Goal: Task Accomplishment & Management: Manage account settings

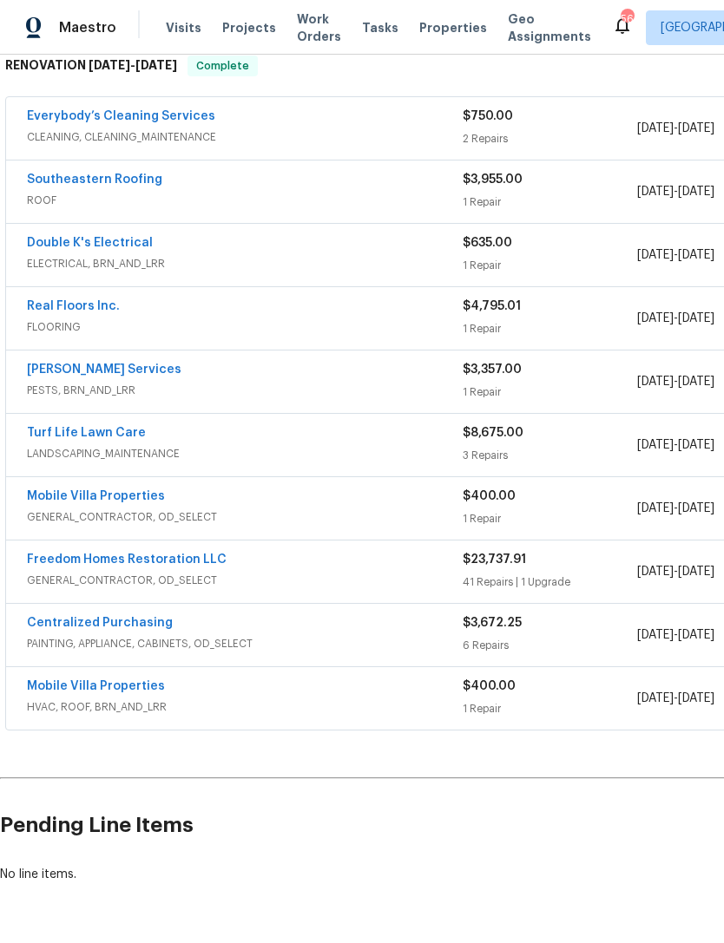
scroll to position [292, 0]
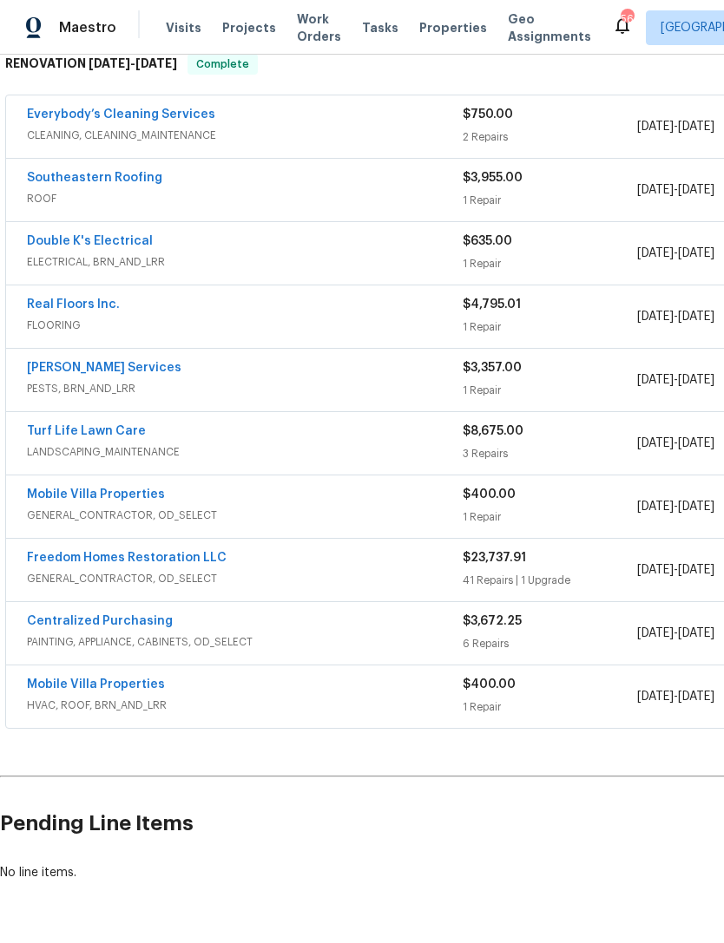
click at [60, 372] on link "[PERSON_NAME] Services" at bounding box center [104, 368] width 154 height 12
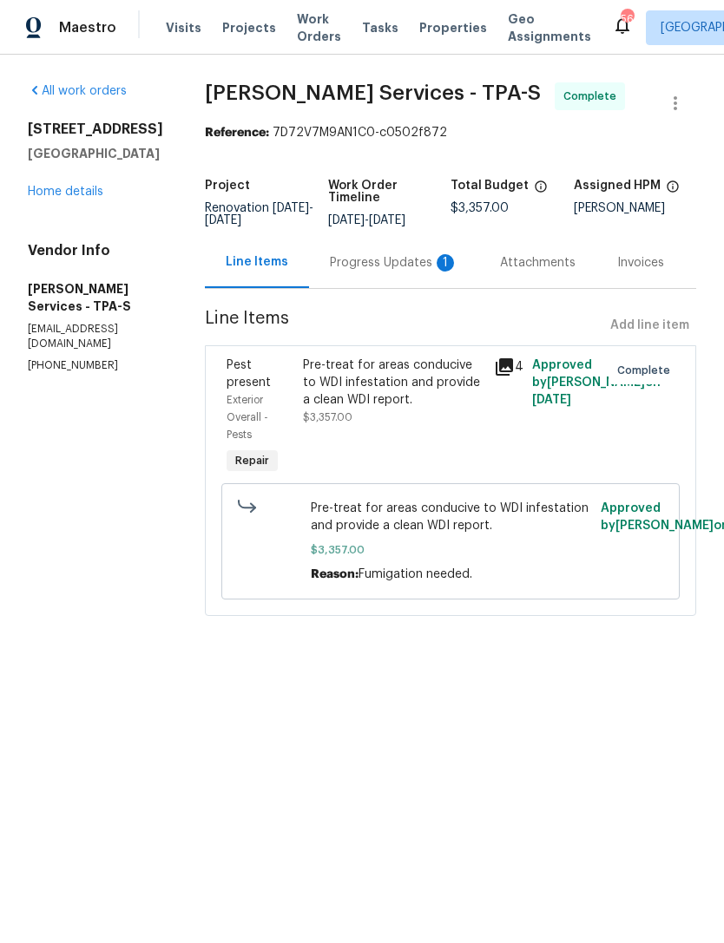
click at [385, 272] on div "Progress Updates 1" at bounding box center [394, 262] width 128 height 17
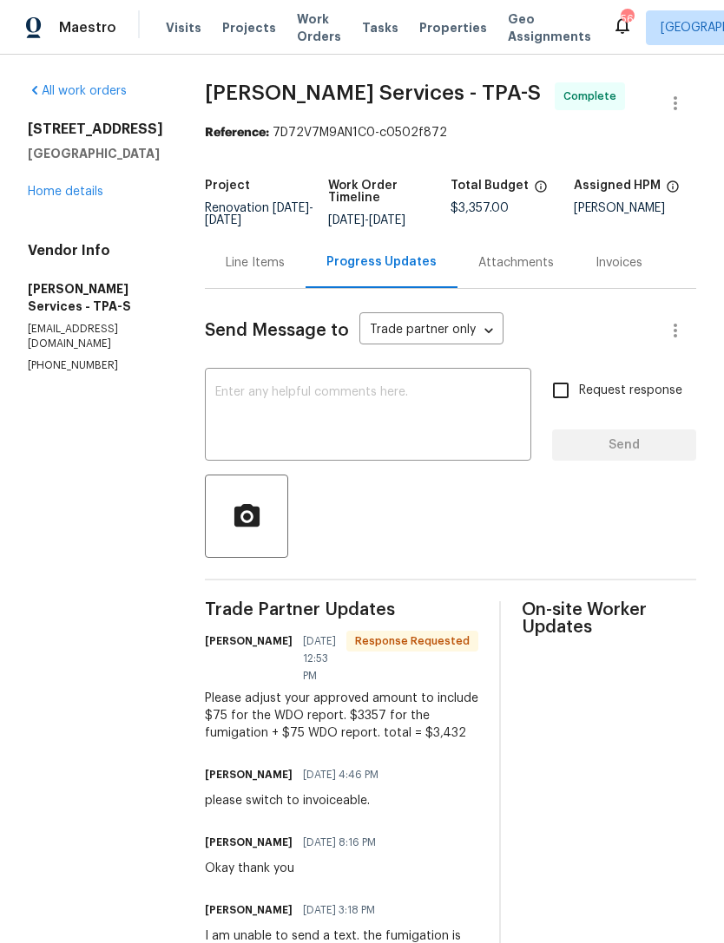
click at [285, 272] on div "Line Items" at bounding box center [255, 262] width 59 height 17
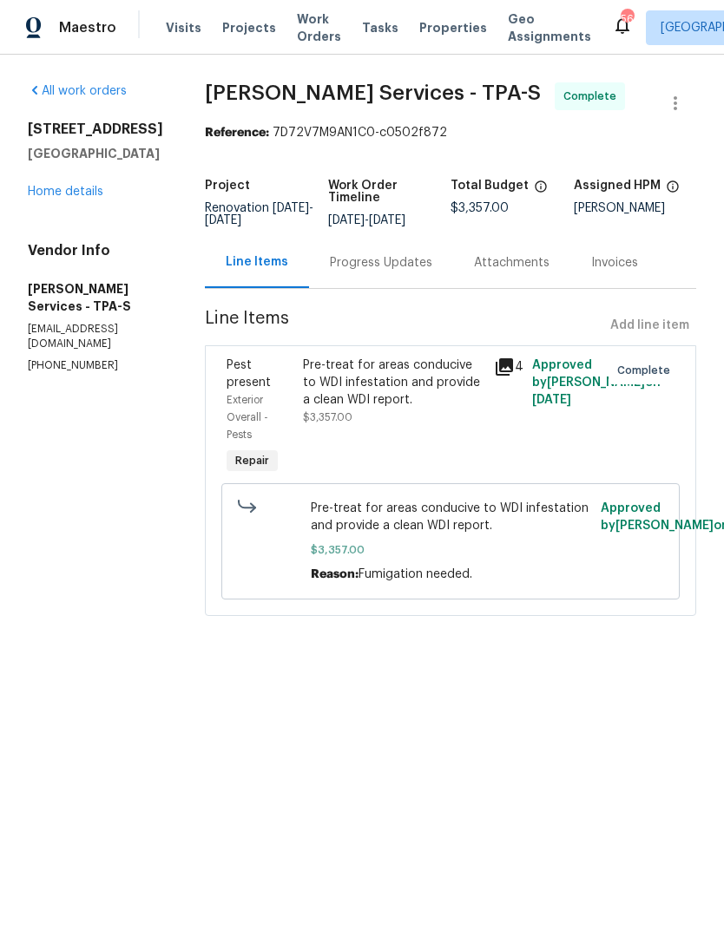
click at [423, 409] on div "Pre-treat for areas conducive to WDI infestation and provide a clean WDI report." at bounding box center [393, 383] width 180 height 52
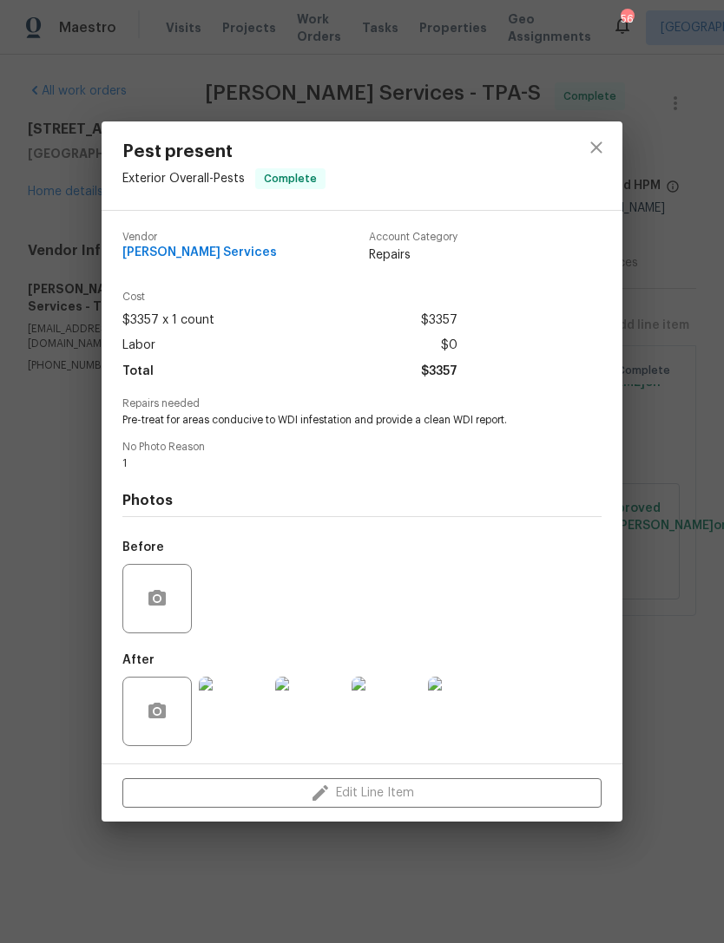
click at [696, 422] on div "Pest present Exterior Overall - Pests Complete Vendor Massey Services Account C…" at bounding box center [362, 471] width 724 height 943
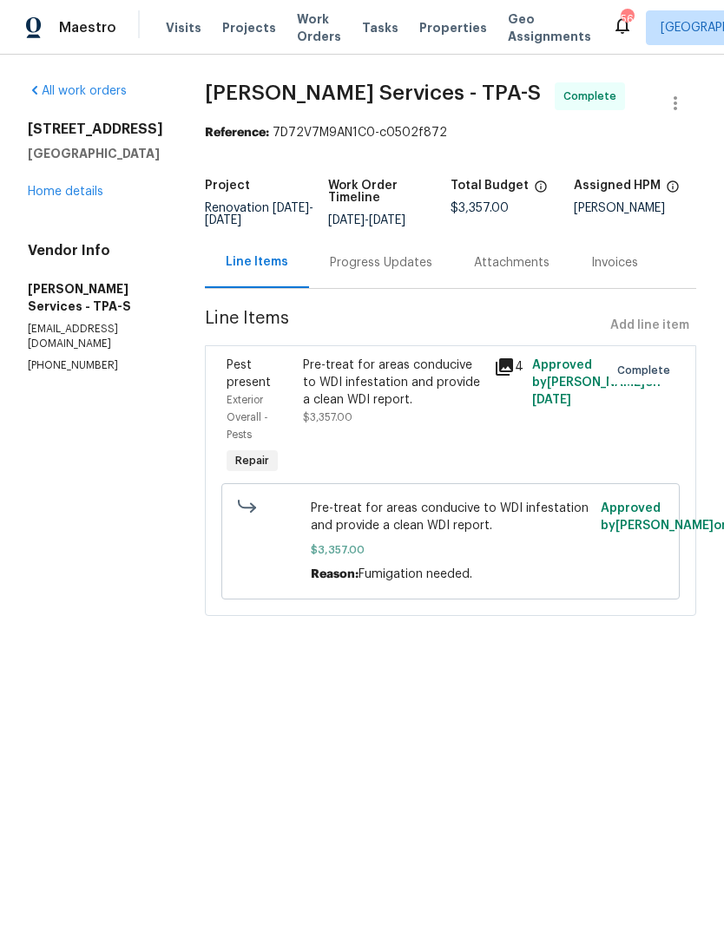
click at [43, 186] on link "Home details" at bounding box center [65, 192] width 75 height 12
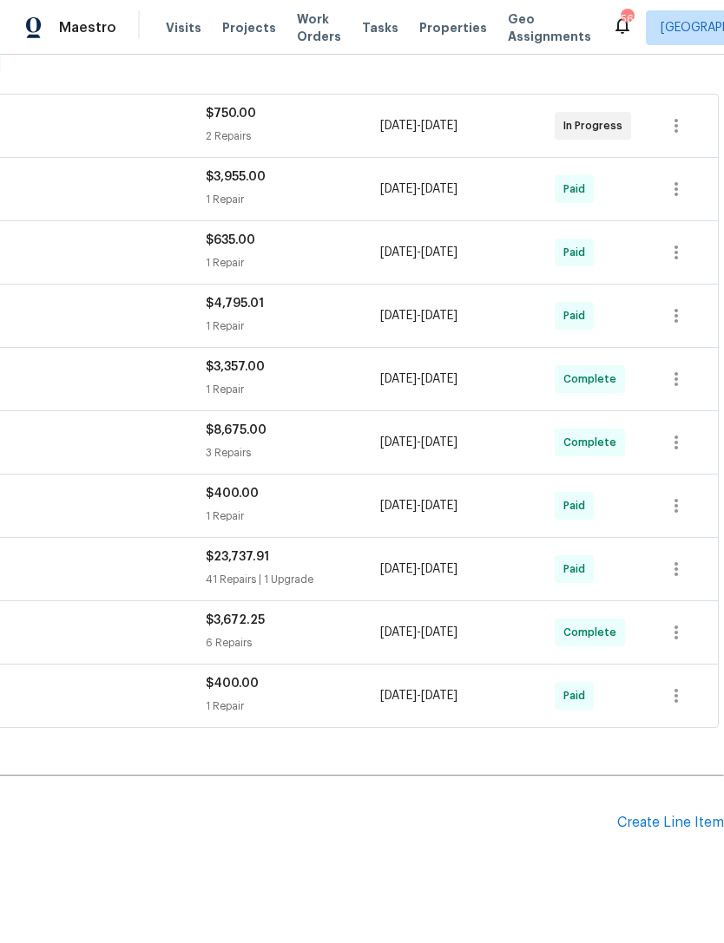
scroll to position [292, 257]
click at [646, 819] on div "Create Line Item" at bounding box center [670, 824] width 107 height 16
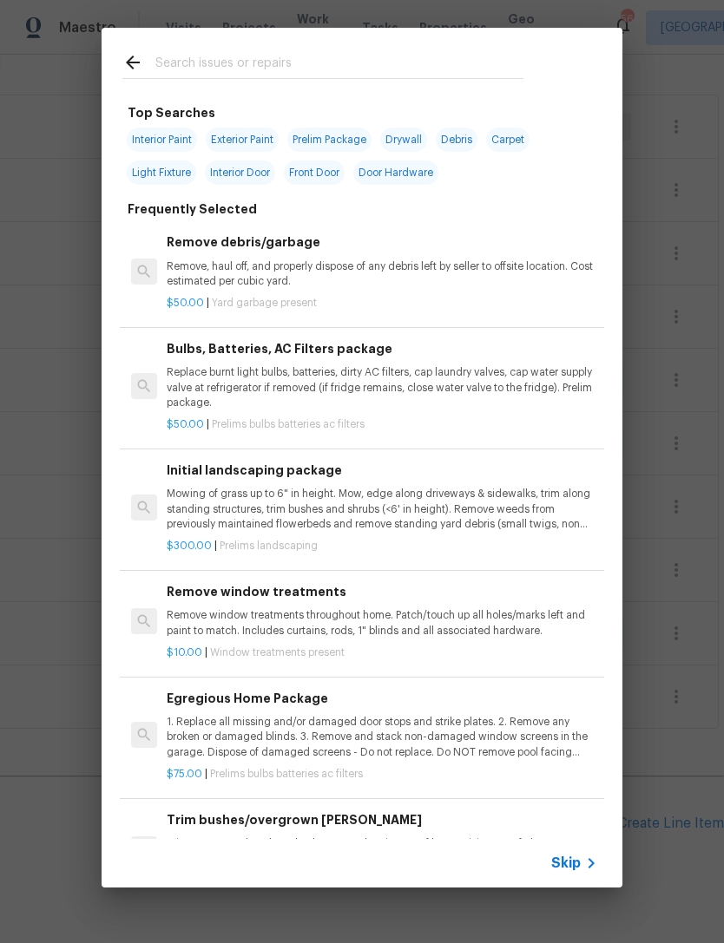
click at [580, 857] on span "Skip" at bounding box center [565, 863] width 29 height 17
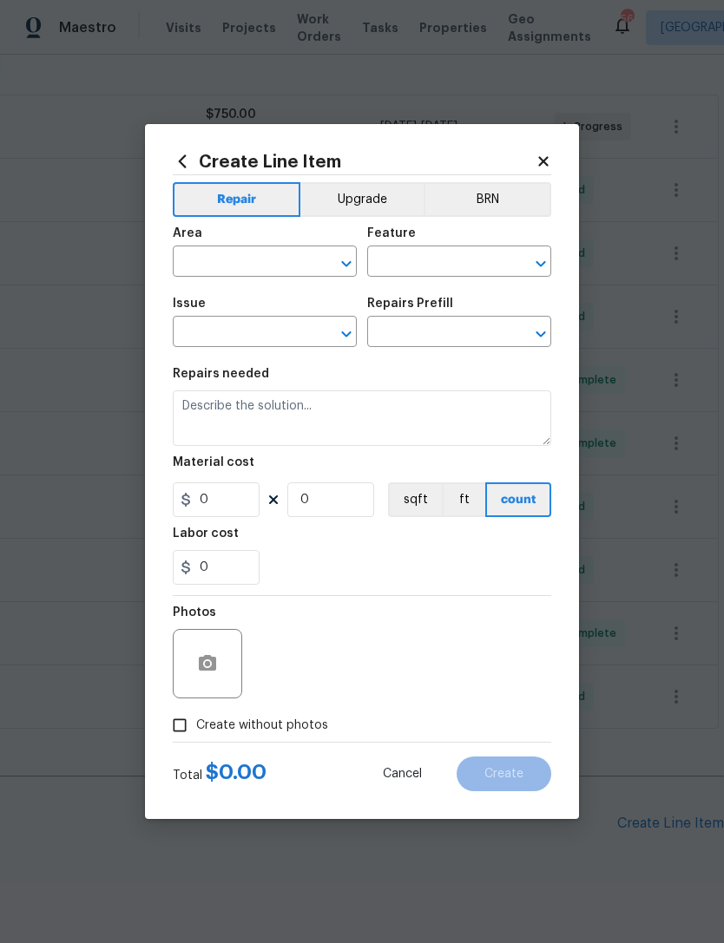
click at [261, 269] on input "text" at bounding box center [240, 263] width 135 height 27
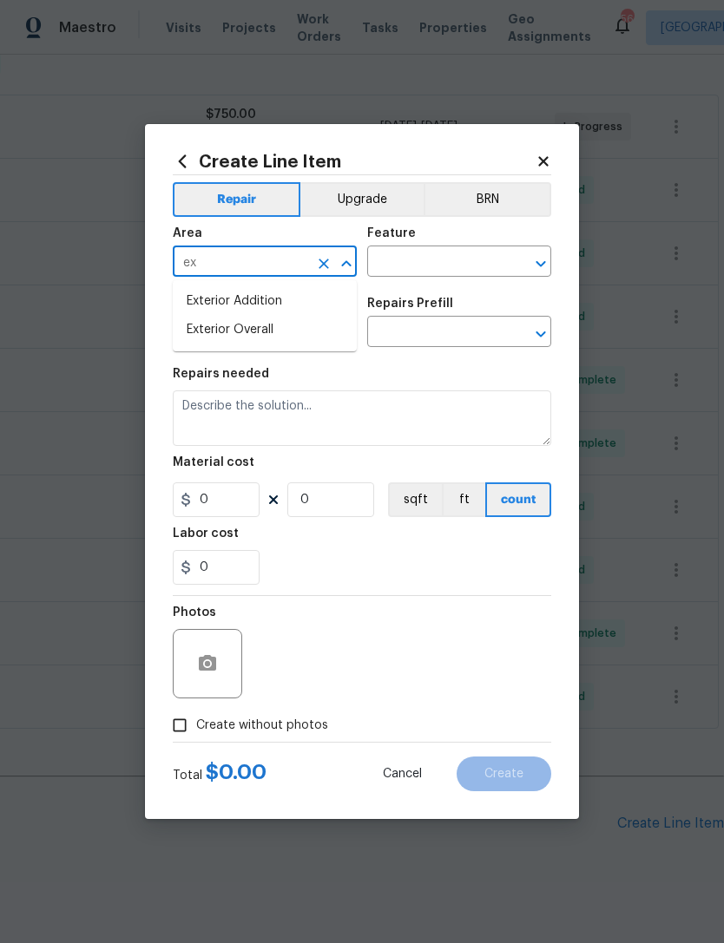
type input "e"
type input "p"
click at [314, 335] on li "Exterior Overall" at bounding box center [265, 330] width 184 height 29
type input "Exterior Overall"
click at [455, 267] on input "text" at bounding box center [434, 263] width 135 height 27
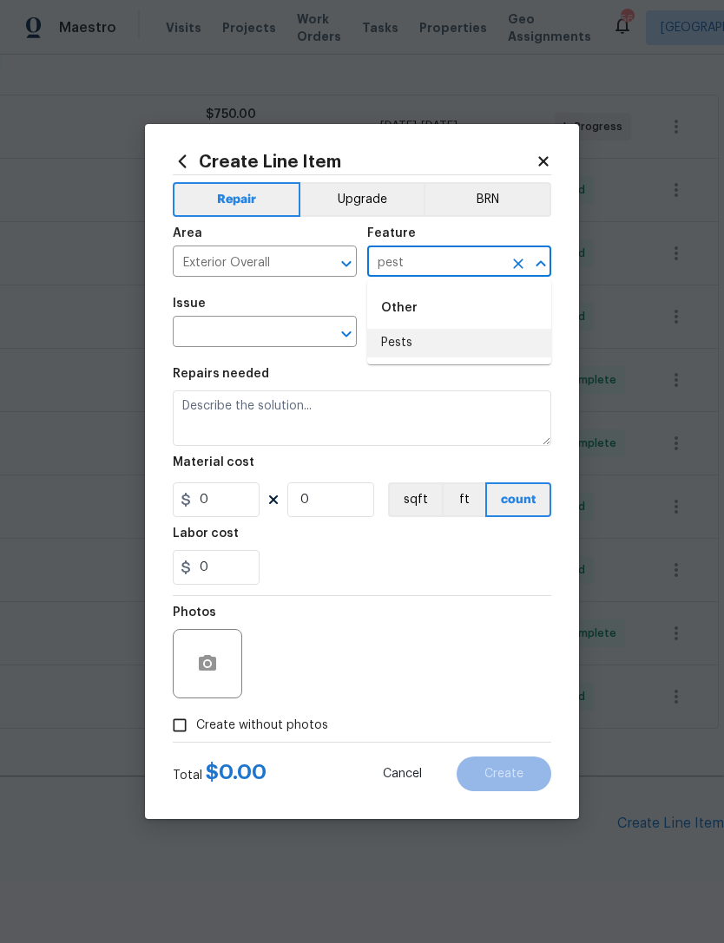
click at [495, 344] on li "Pests" at bounding box center [459, 343] width 184 height 29
type input "Pests"
click at [284, 336] on input "text" at bounding box center [240, 333] width 135 height 27
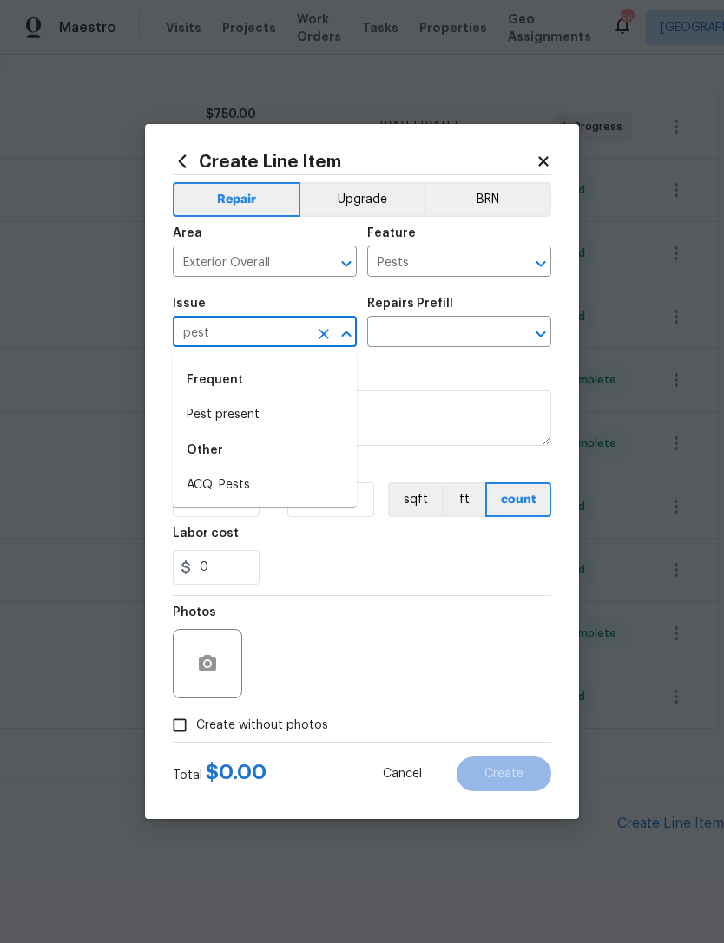
click at [292, 418] on li "Pest present" at bounding box center [265, 415] width 184 height 29
type input "Pest present"
click at [507, 324] on div at bounding box center [528, 334] width 45 height 24
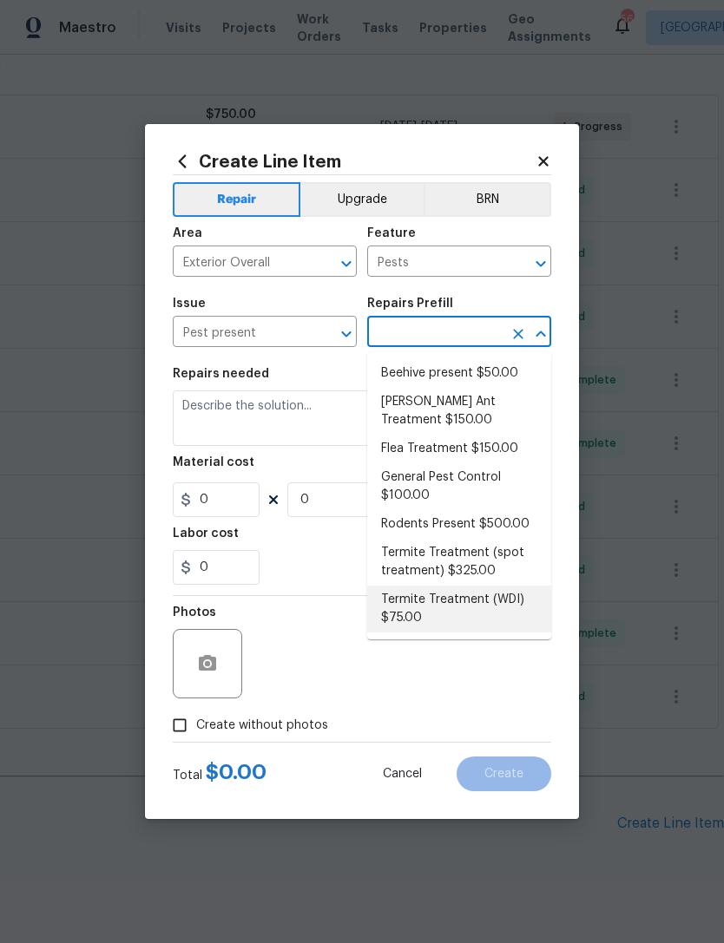
click at [498, 605] on li "Termite Treatment (WDI) $75.00" at bounding box center [459, 609] width 184 height 47
type input "Termite Treatment (WDI) $75.00"
type textarea "Pre-treat for areas conducive to WDI infestation and provide a clean WDI report."
type input "1"
type input "Termite Treatment (WDI) $75.00"
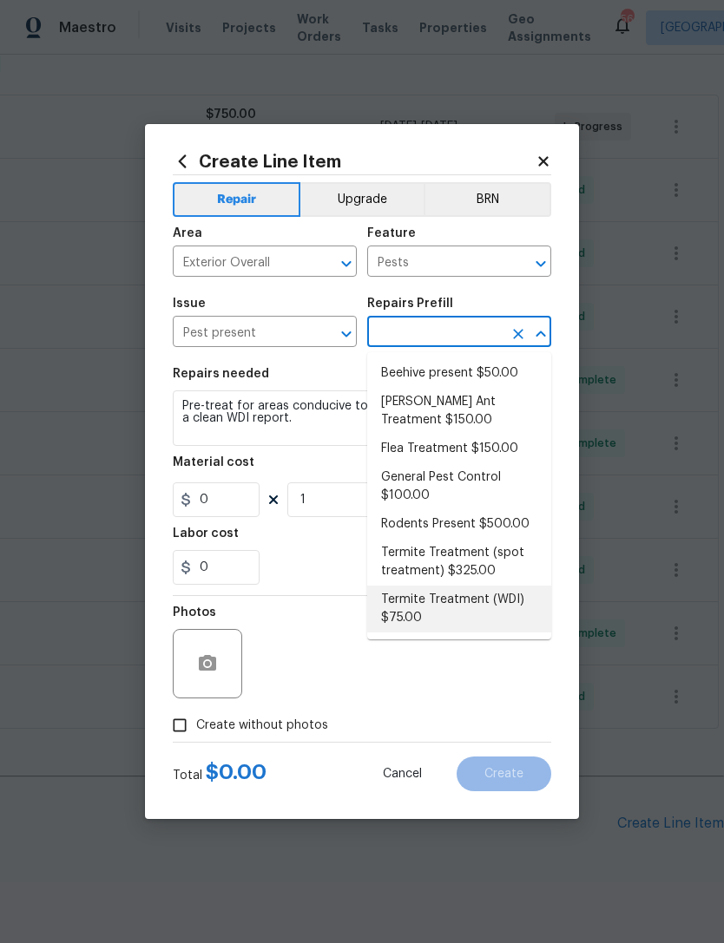
type input "75"
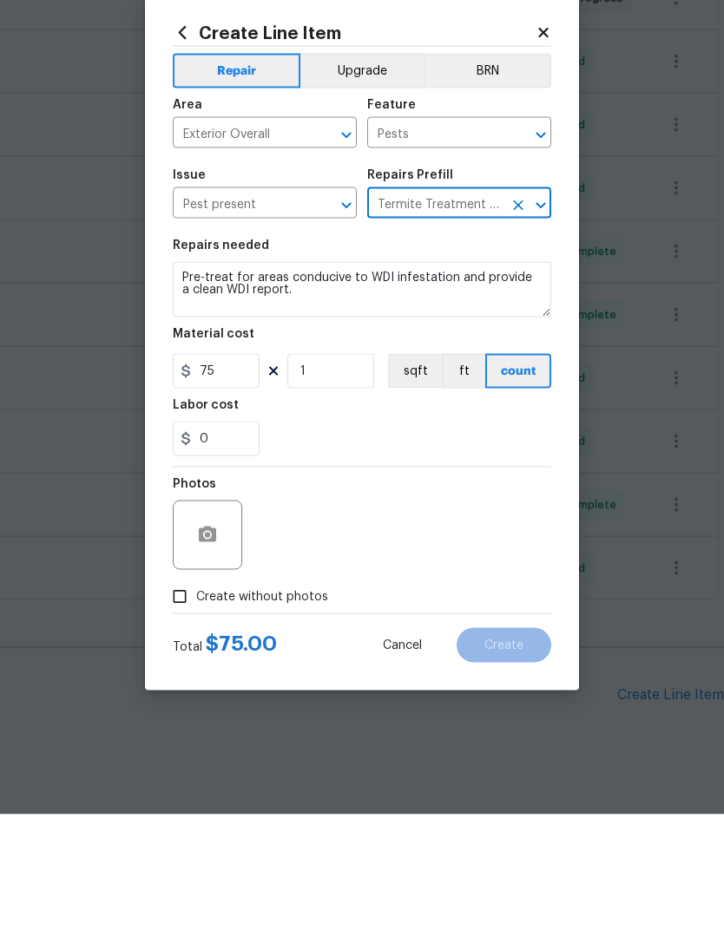
click at [305, 717] on span "Create without photos" at bounding box center [262, 726] width 132 height 18
click at [196, 709] on input "Create without photos" at bounding box center [179, 725] width 33 height 33
checkbox input "true"
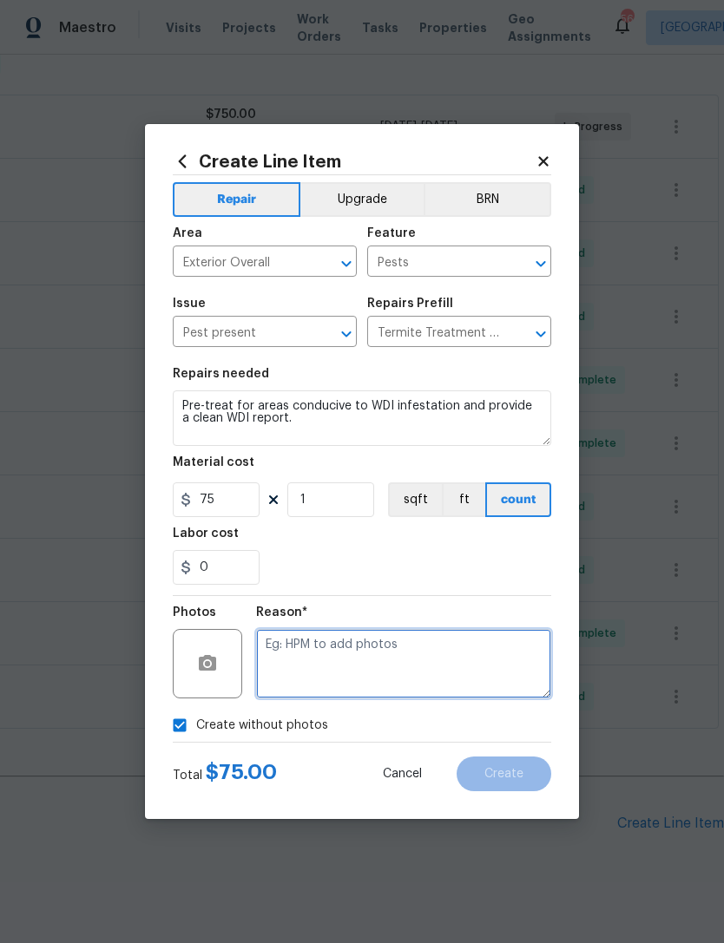
click at [365, 666] on textarea at bounding box center [403, 663] width 295 height 69
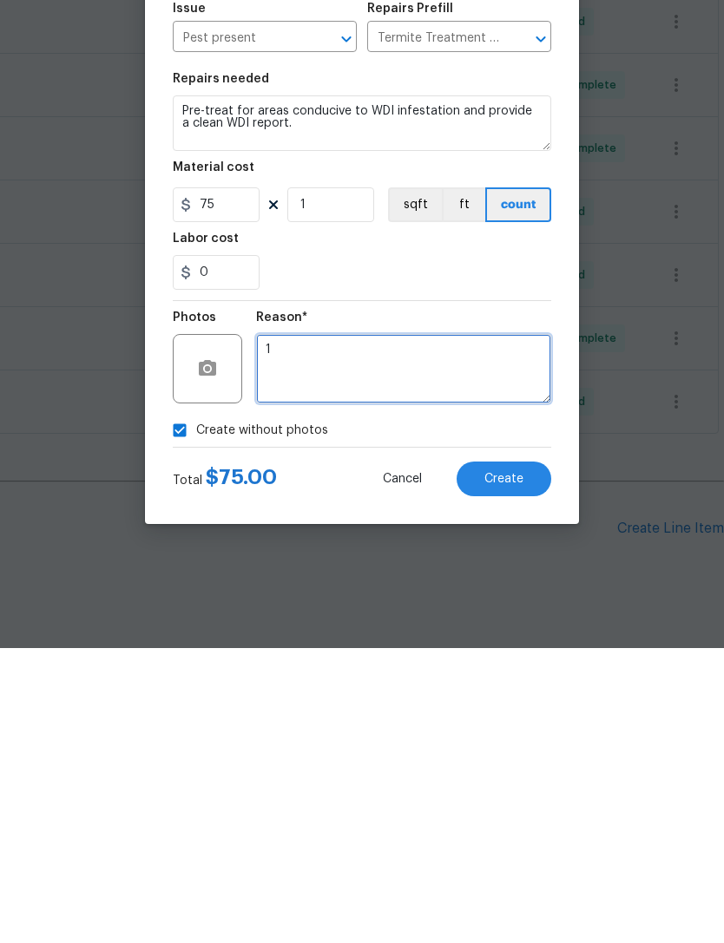
type textarea "1"
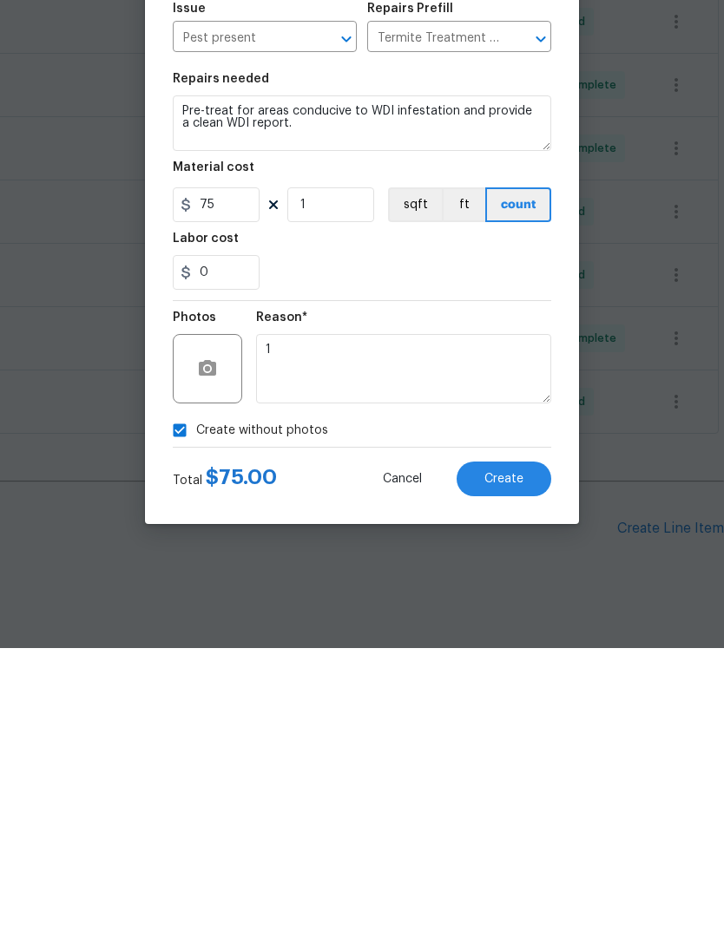
click at [499, 768] on span "Create" at bounding box center [503, 774] width 39 height 13
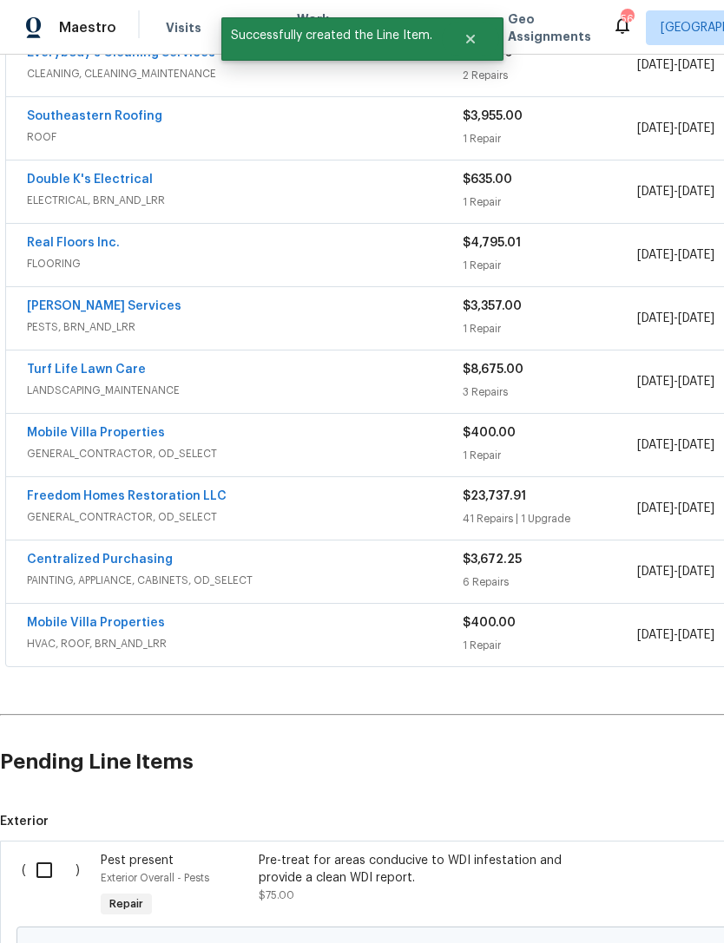
scroll to position [354, 0]
click at [43, 852] on input "checkbox" at bounding box center [50, 870] width 49 height 36
checkbox input "true"
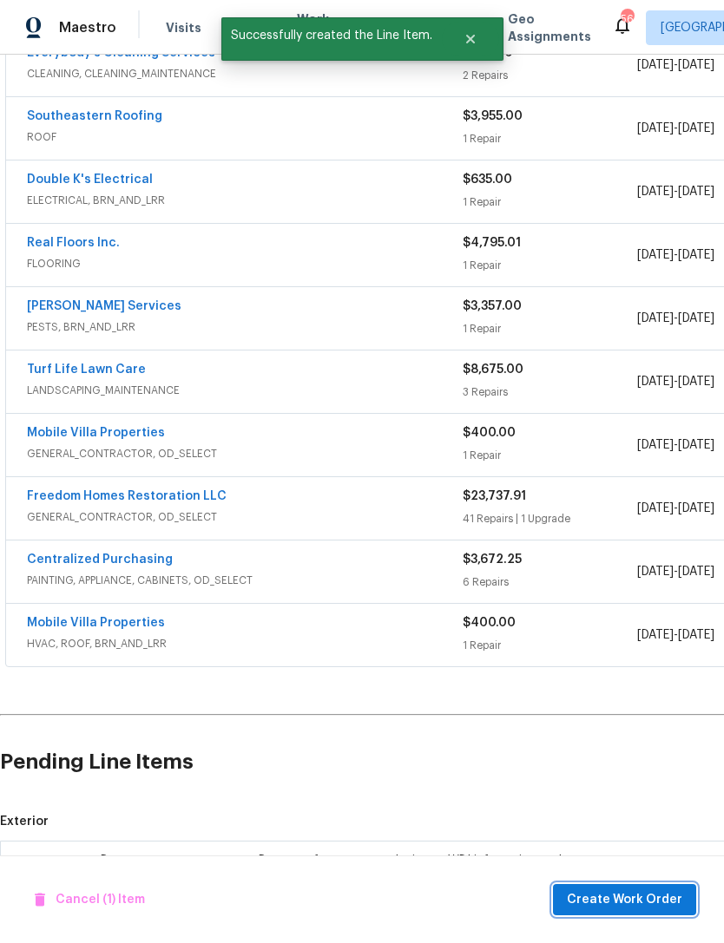
click at [599, 904] on span "Create Work Order" at bounding box center [624, 900] width 115 height 22
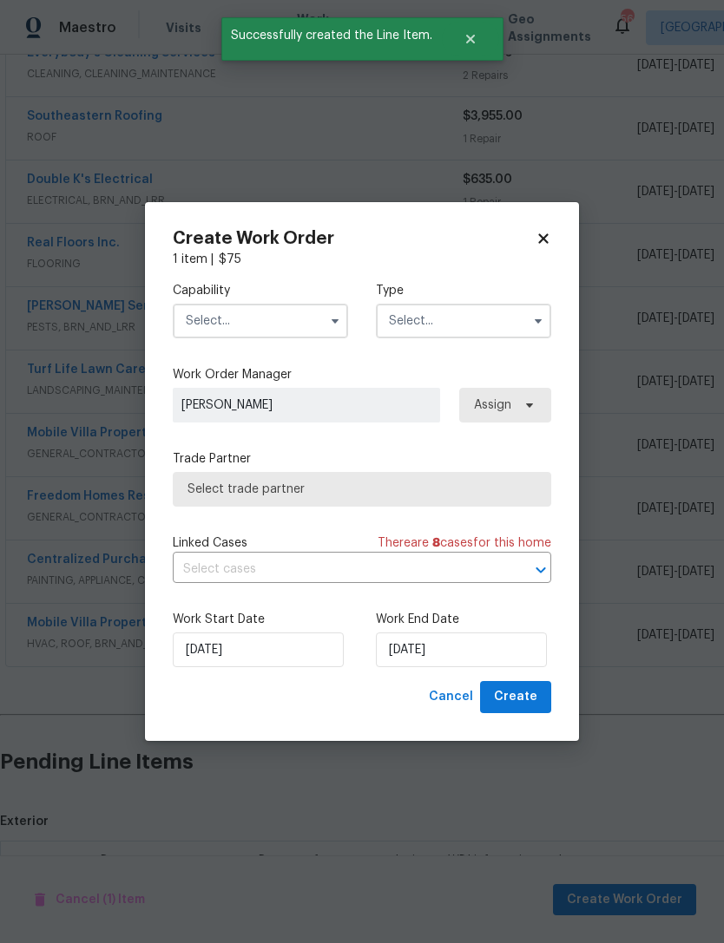
click at [328, 314] on icon "button" at bounding box center [335, 321] width 14 height 14
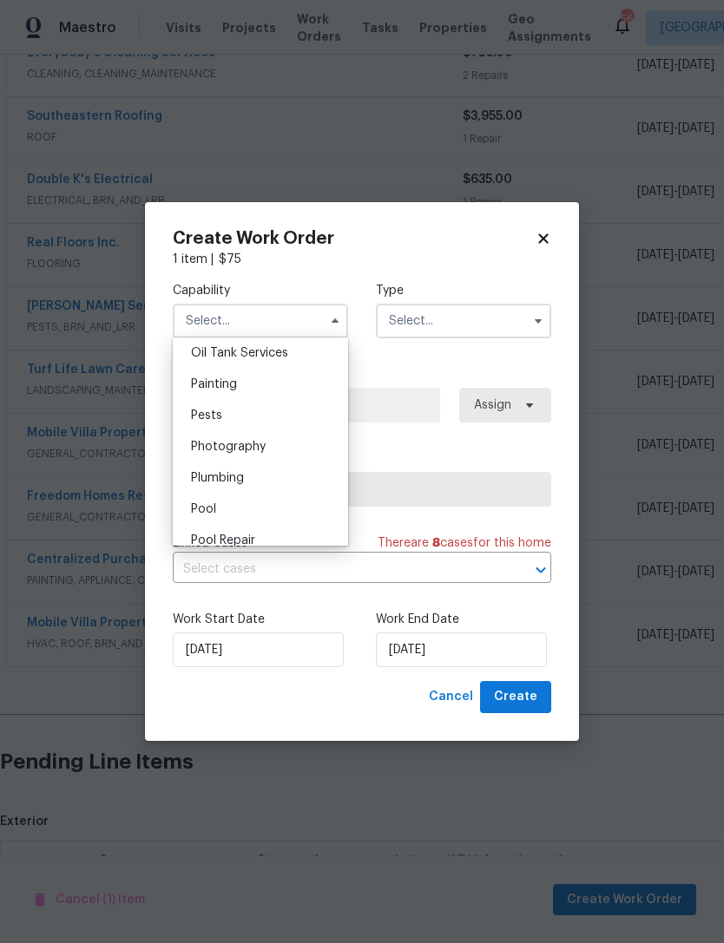
scroll to position [1425, 0]
click at [291, 413] on div "Pests" at bounding box center [260, 420] width 167 height 31
type input "Pests"
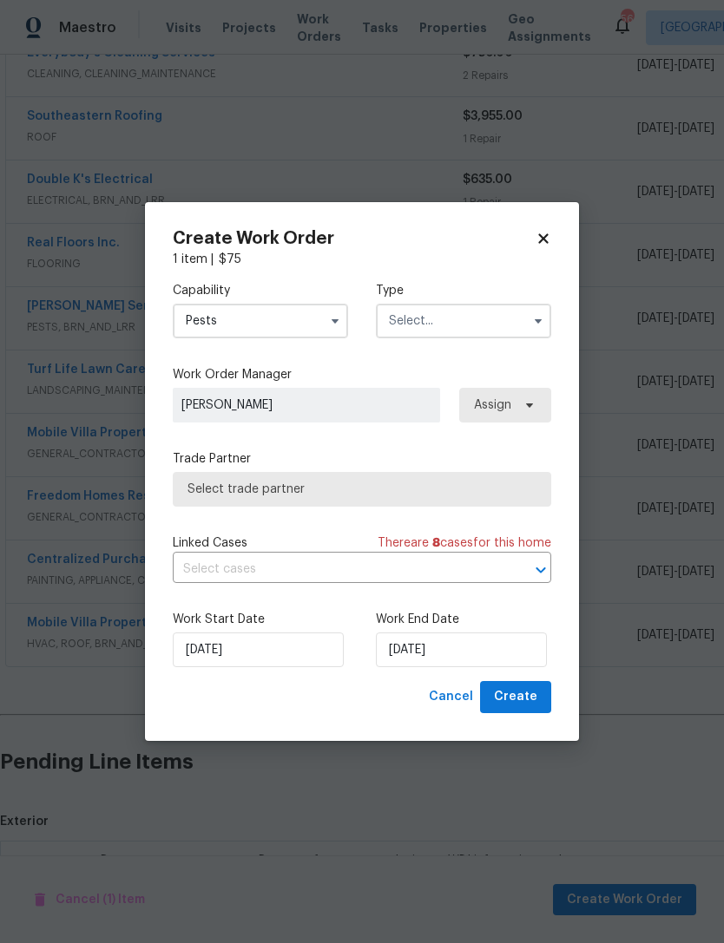
click at [472, 335] on input "text" at bounding box center [463, 321] width 175 height 35
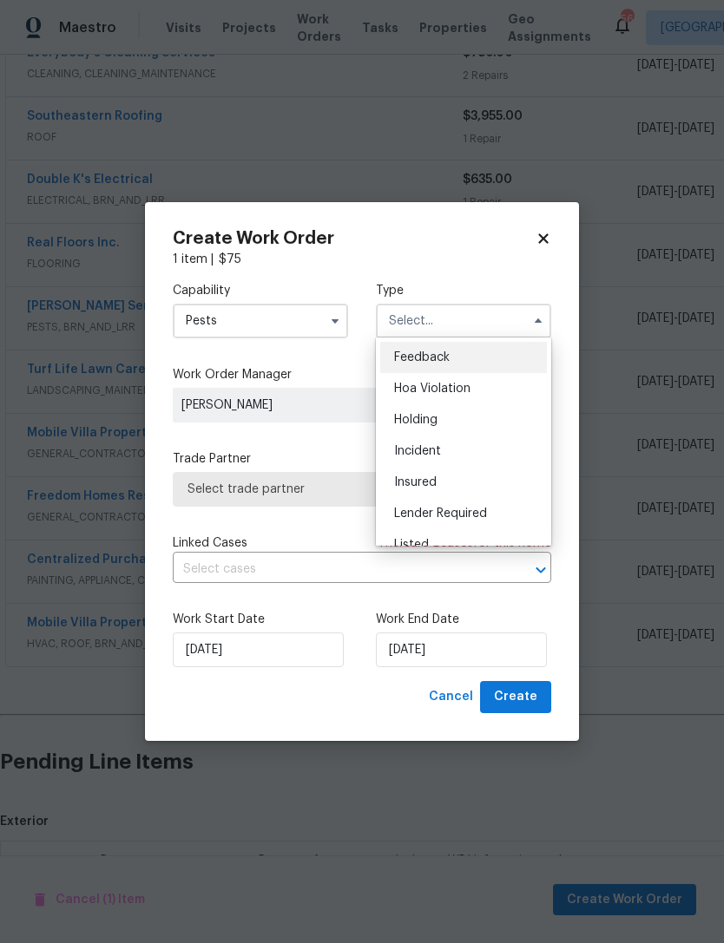
scroll to position [38, 0]
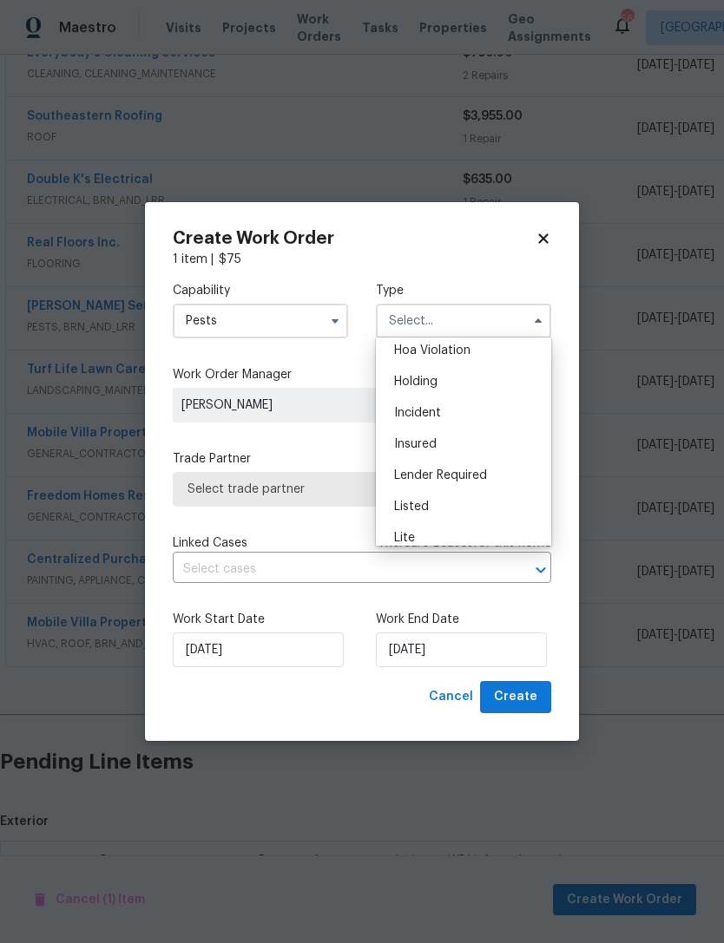
click at [468, 510] on div "Listed" at bounding box center [463, 506] width 167 height 31
type input "Listed"
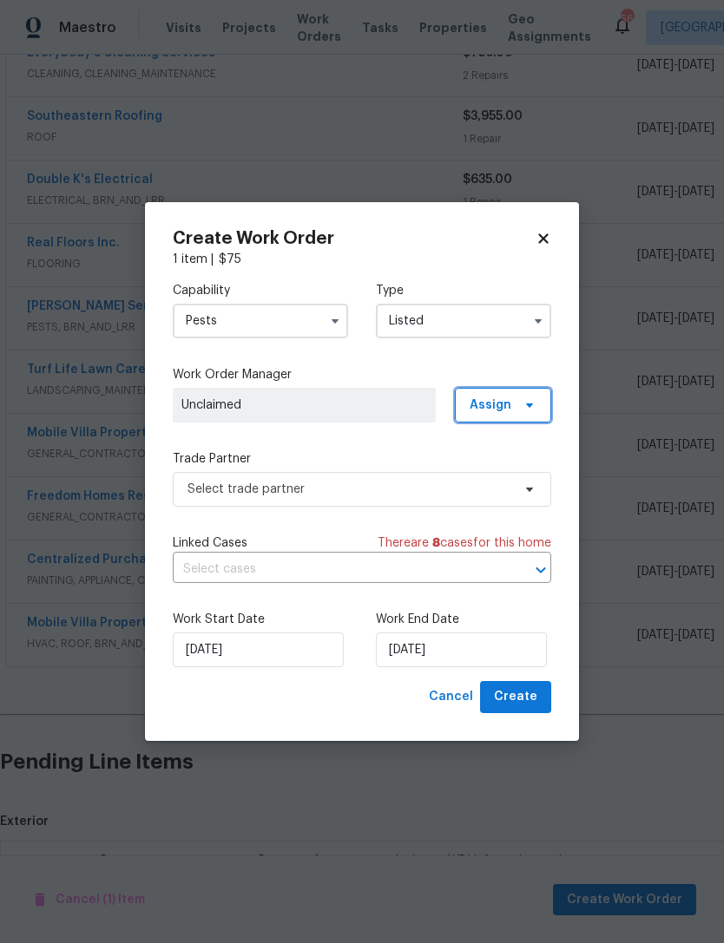
click at [509, 409] on span "Assign" at bounding box center [490, 404] width 42 height 17
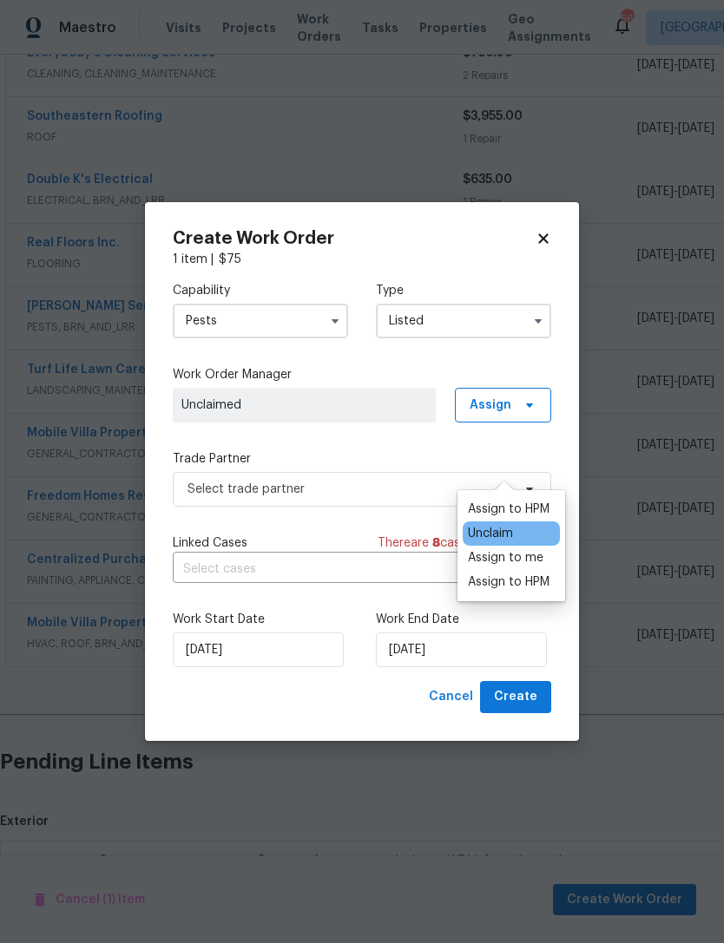
click at [514, 501] on div "Assign to HPM" at bounding box center [509, 509] width 82 height 17
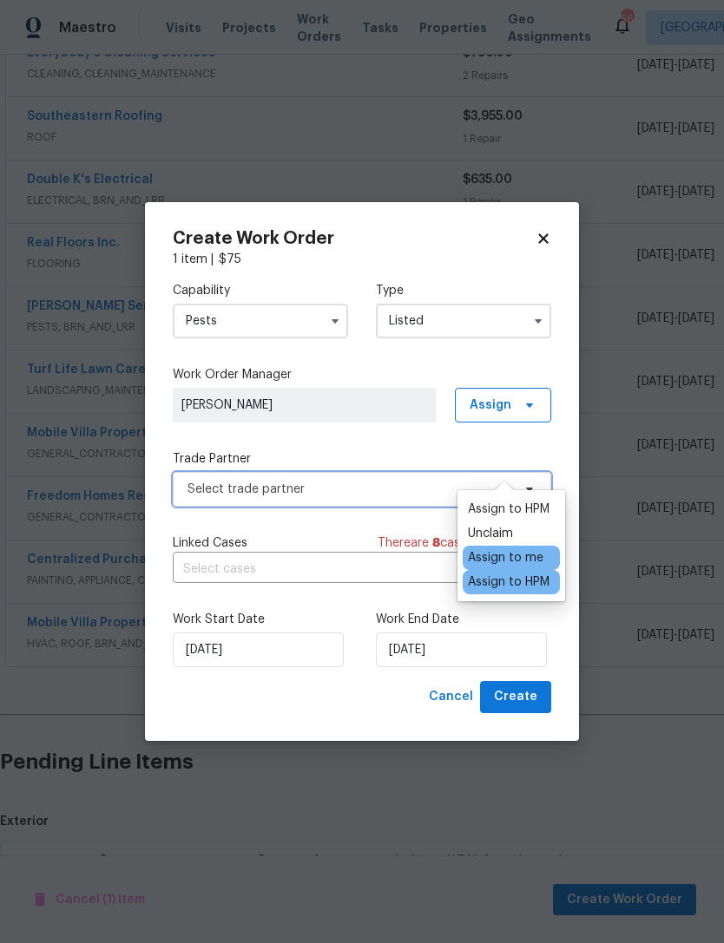
click at [403, 492] on span "Select trade partner" at bounding box center [349, 489] width 324 height 17
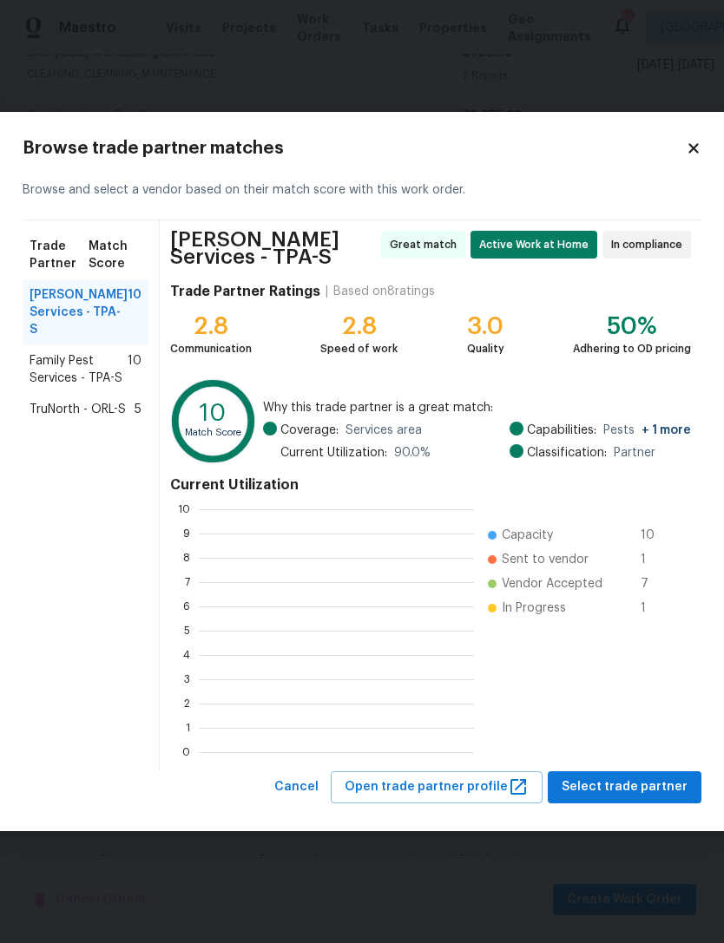
scroll to position [243, 275]
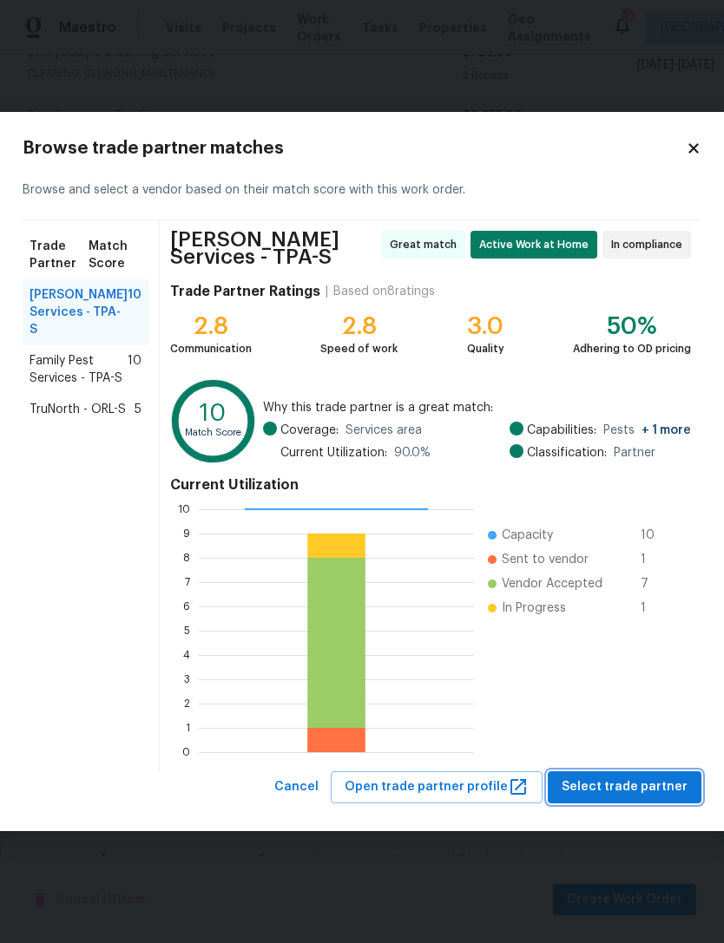
click at [621, 793] on span "Select trade partner" at bounding box center [624, 787] width 126 height 22
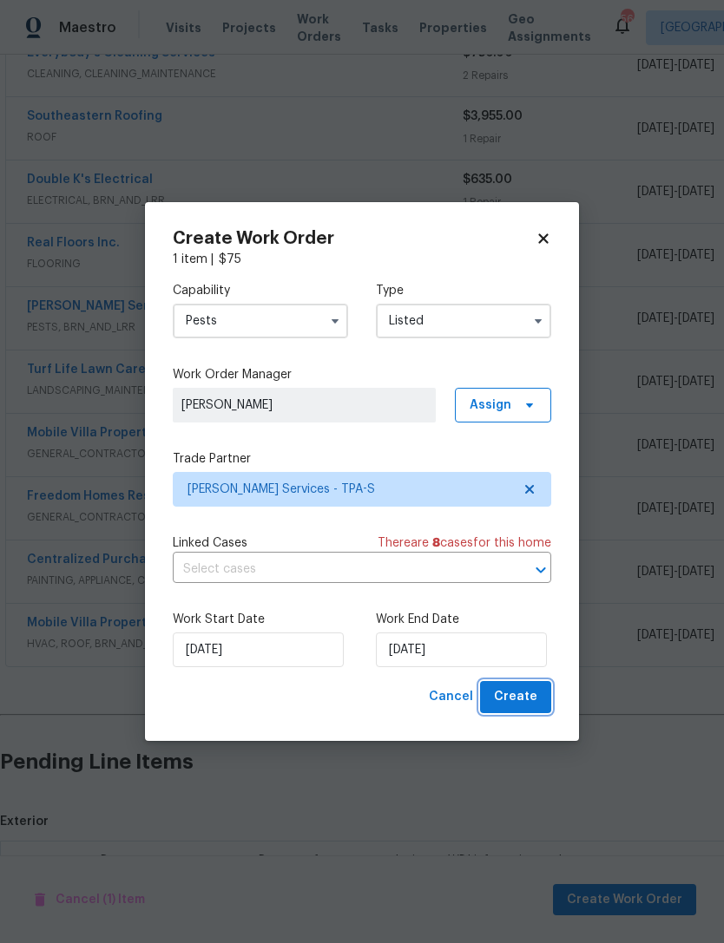
click at [528, 698] on span "Create" at bounding box center [515, 697] width 43 height 22
checkbox input "false"
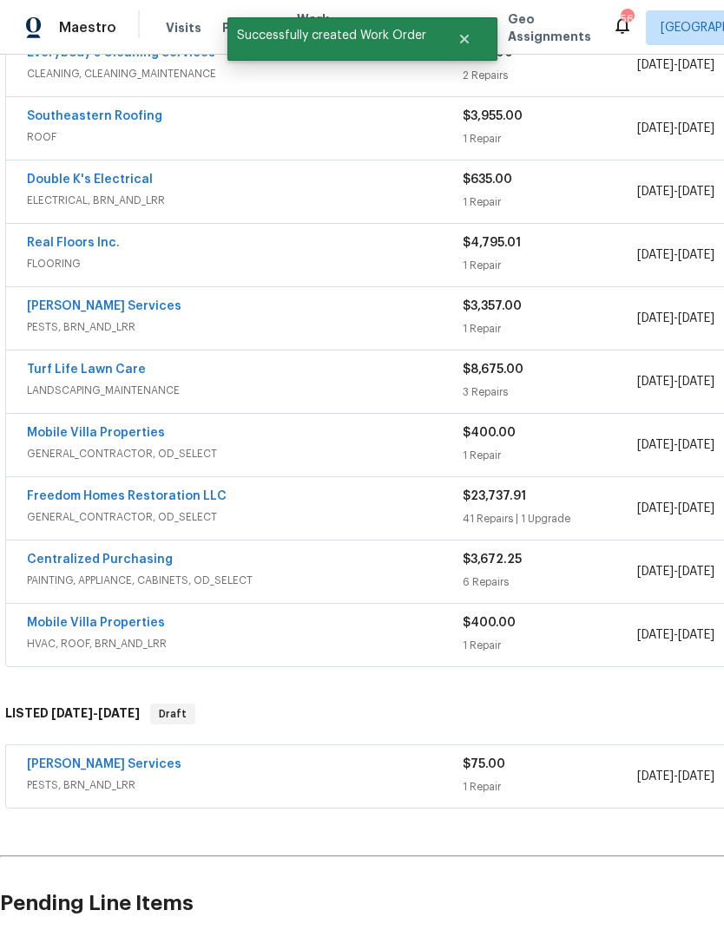
click at [102, 300] on link "[PERSON_NAME] Services" at bounding box center [104, 306] width 154 height 12
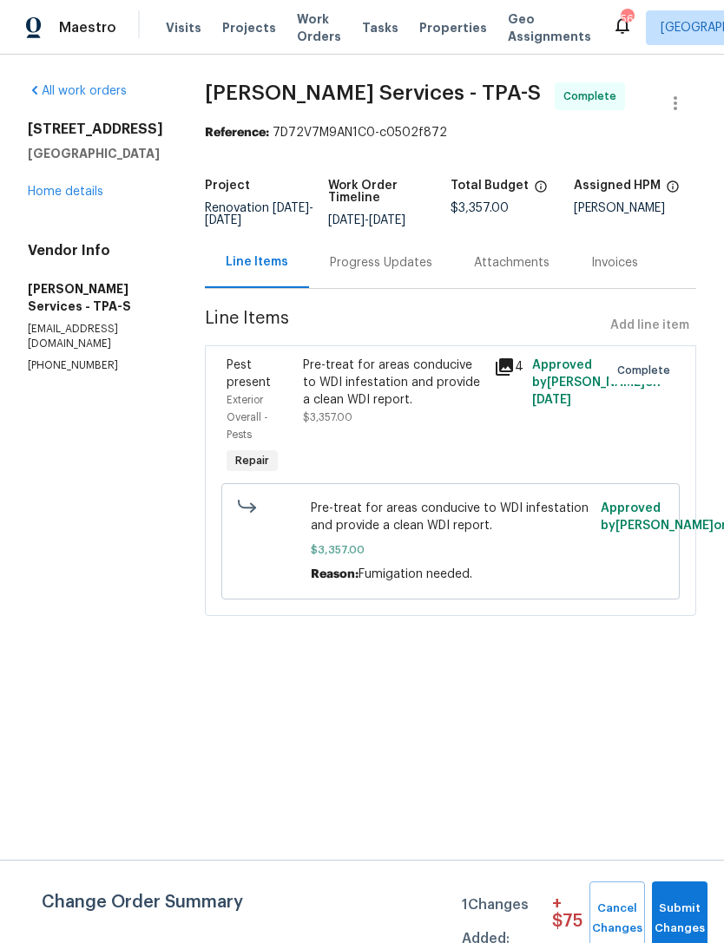
click at [403, 288] on div "Progress Updates" at bounding box center [381, 262] width 144 height 51
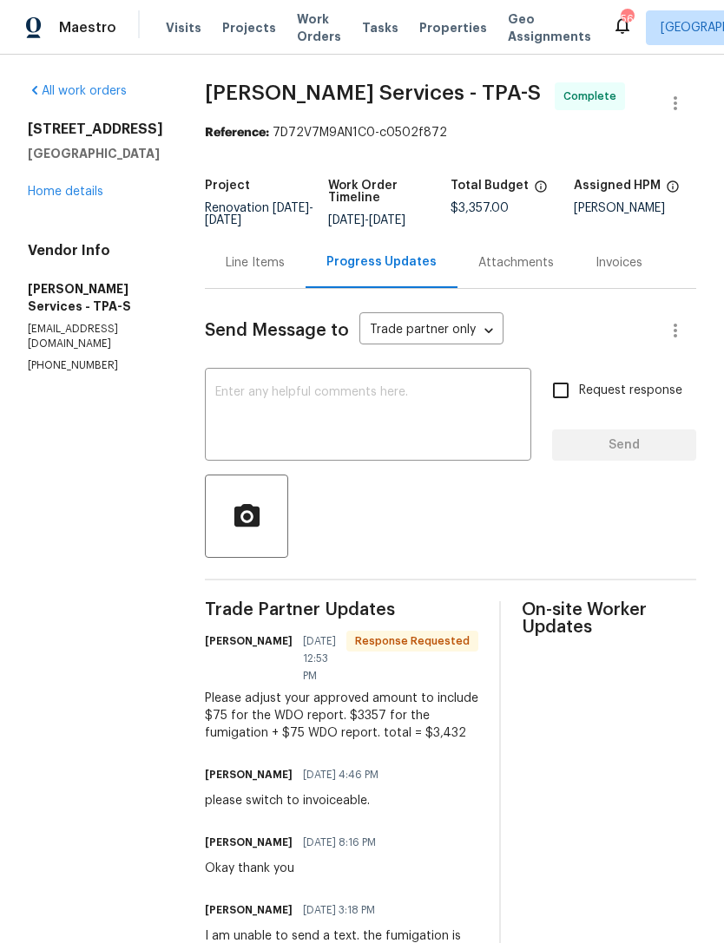
click at [76, 195] on link "Home details" at bounding box center [65, 192] width 75 height 12
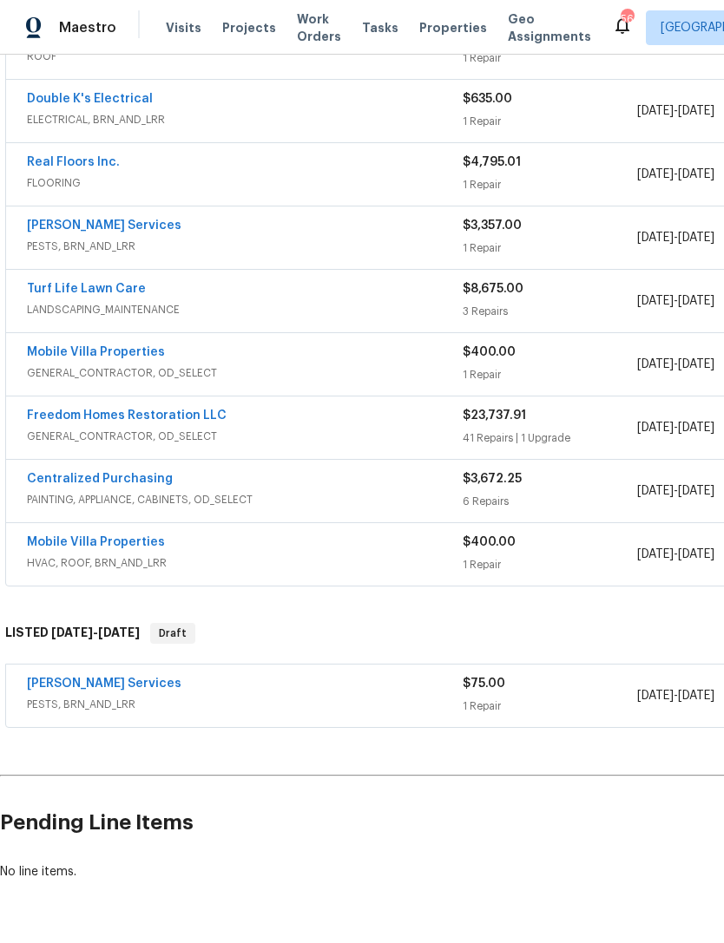
scroll to position [434, 0]
click at [44, 680] on link "[PERSON_NAME] Services" at bounding box center [104, 684] width 154 height 12
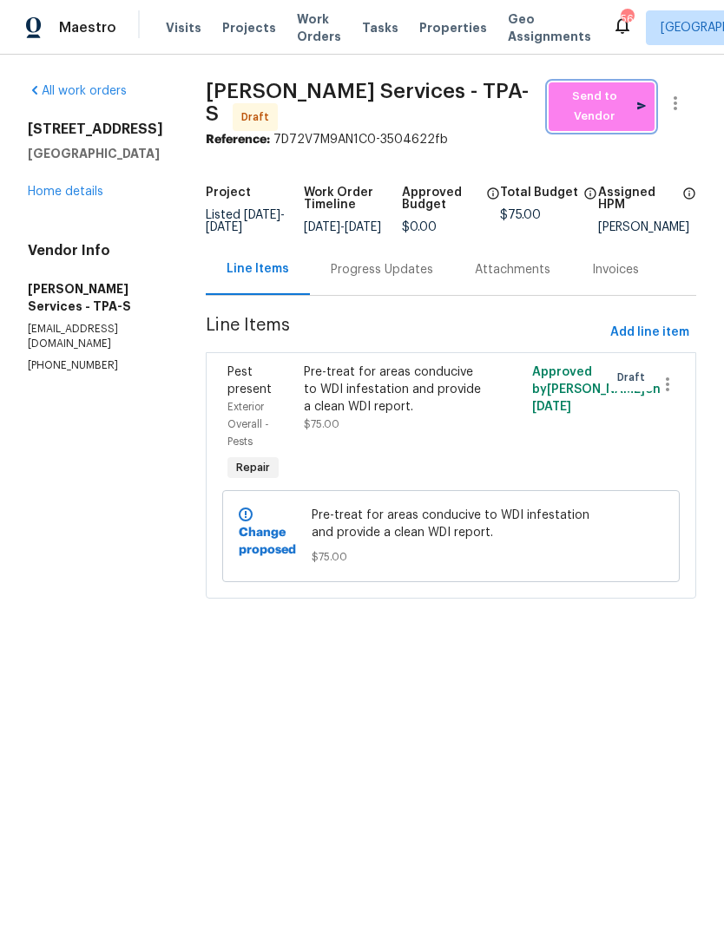
click at [584, 108] on span "Send to Vendor" at bounding box center [601, 107] width 88 height 40
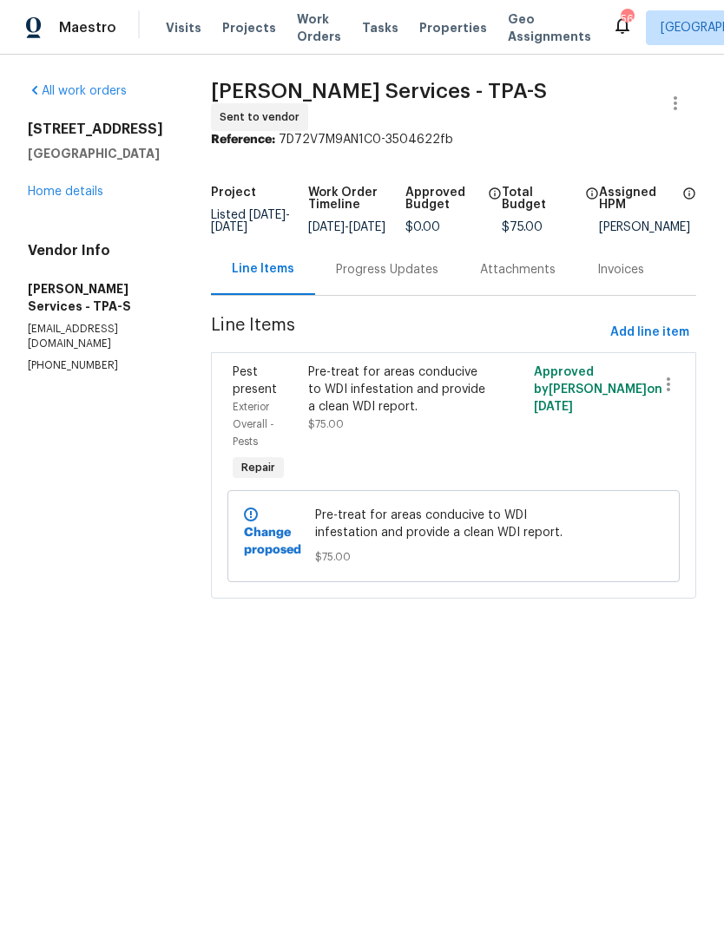
click at [41, 192] on link "Home details" at bounding box center [65, 192] width 75 height 12
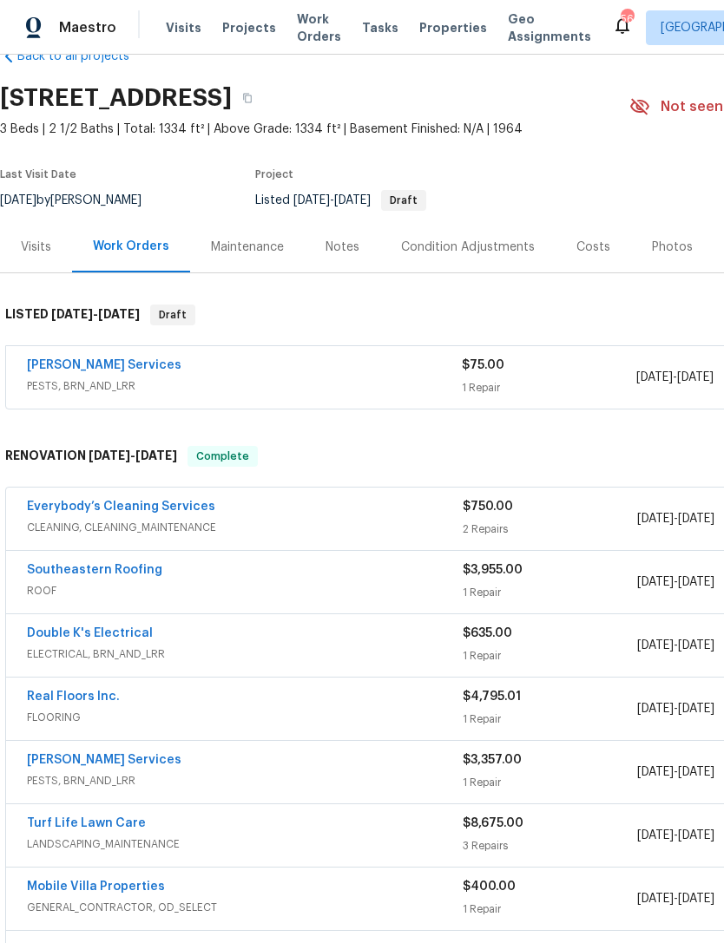
scroll to position [42, 0]
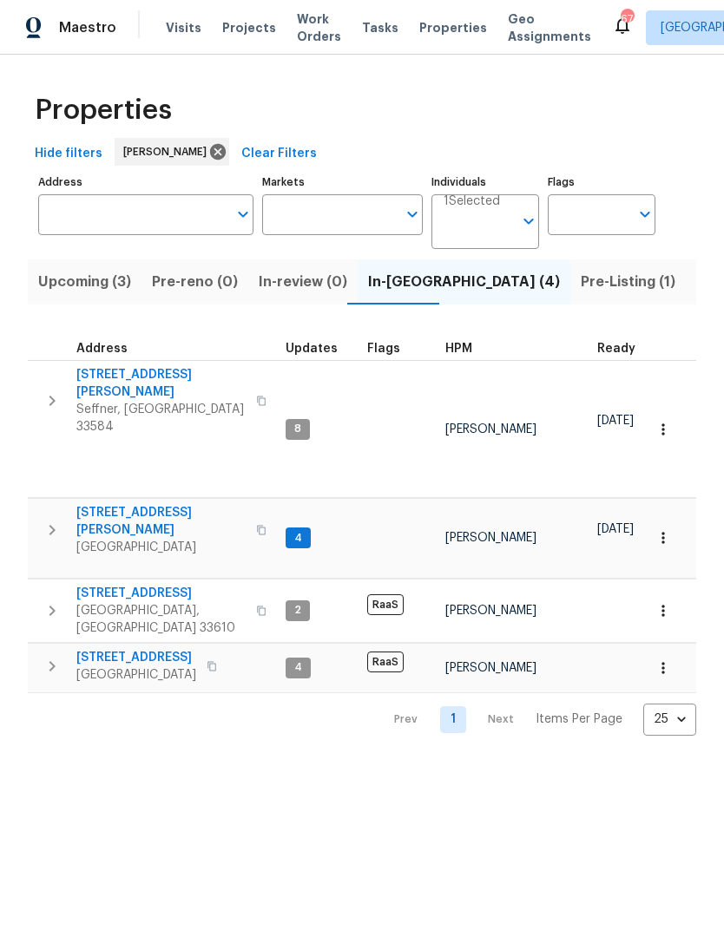
click at [696, 284] on span "Listed (20)" at bounding box center [733, 282] width 75 height 24
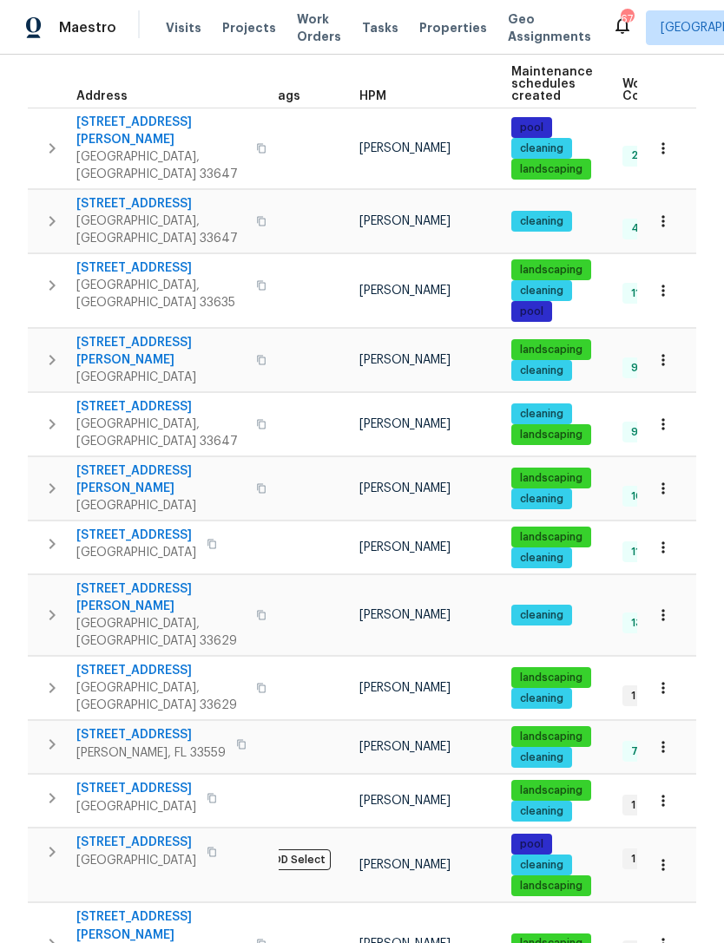
scroll to position [0, 16]
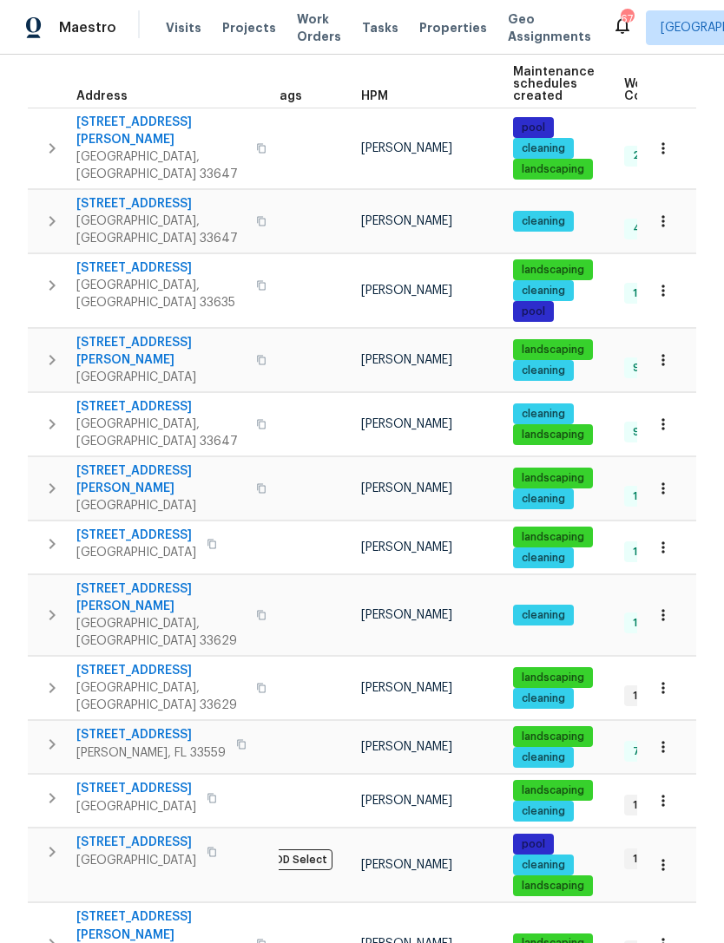
click at [91, 780] on span "425 S Riverhills Dr" at bounding box center [136, 788] width 120 height 17
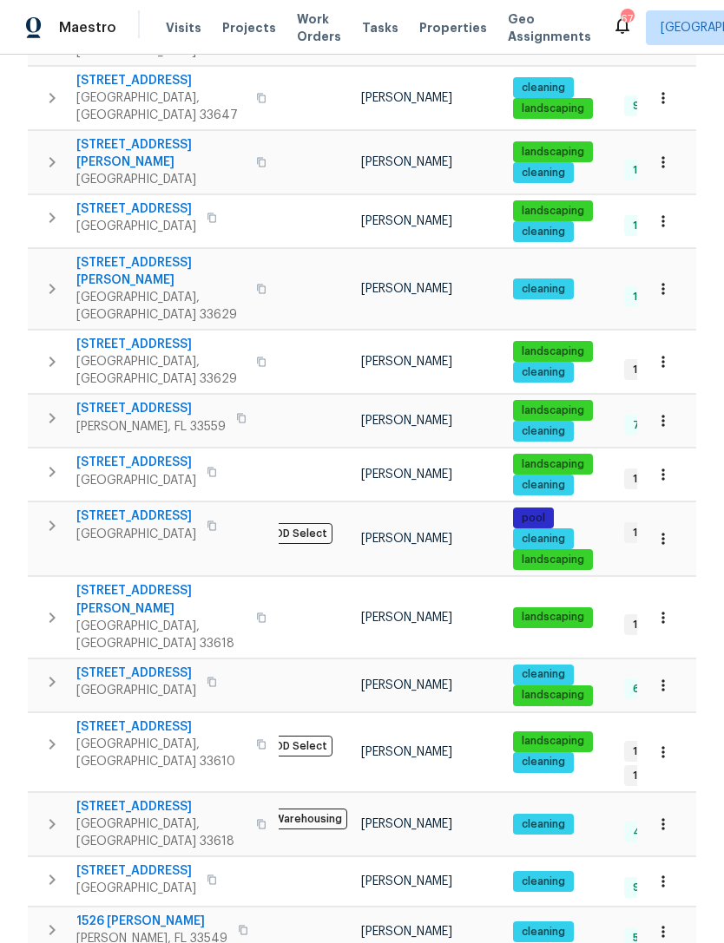
scroll to position [590, 0]
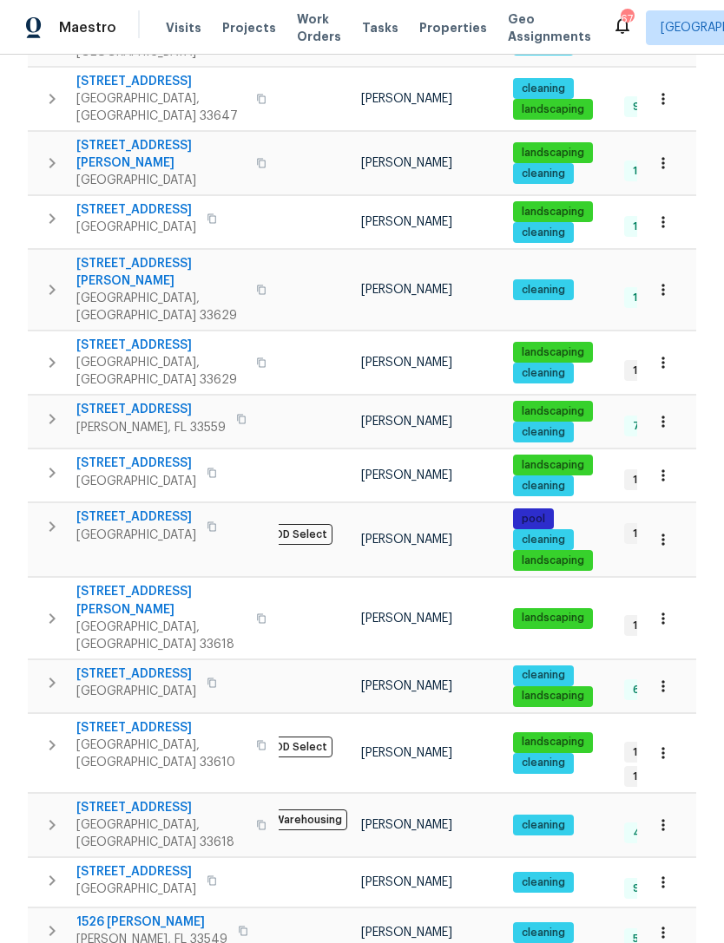
click at [118, 719] on span "3410 Grove Street Cir" at bounding box center [160, 727] width 169 height 17
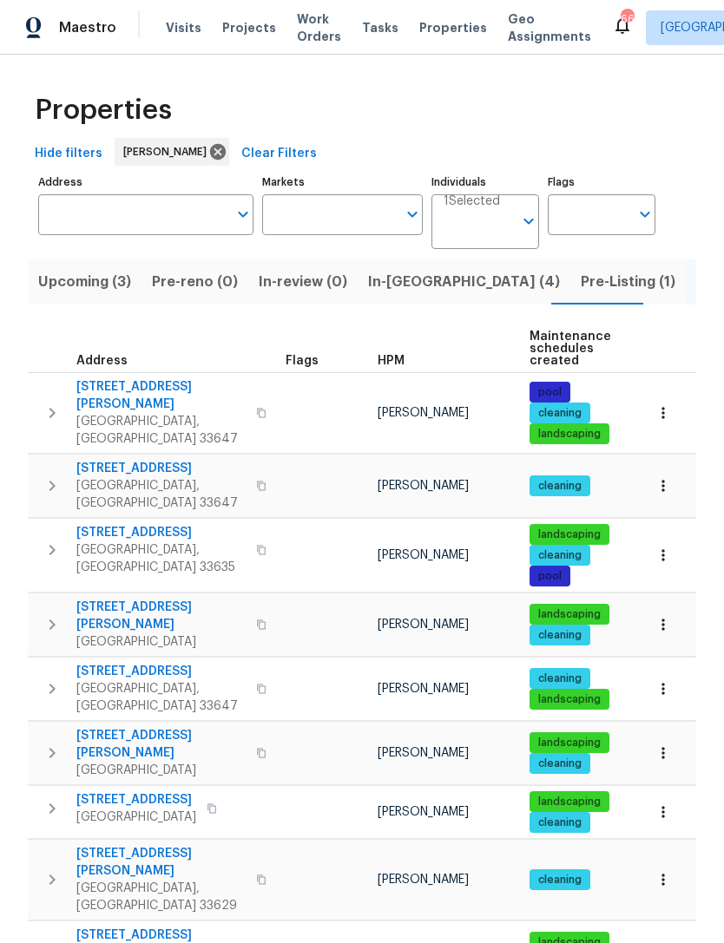
scroll to position [0, 0]
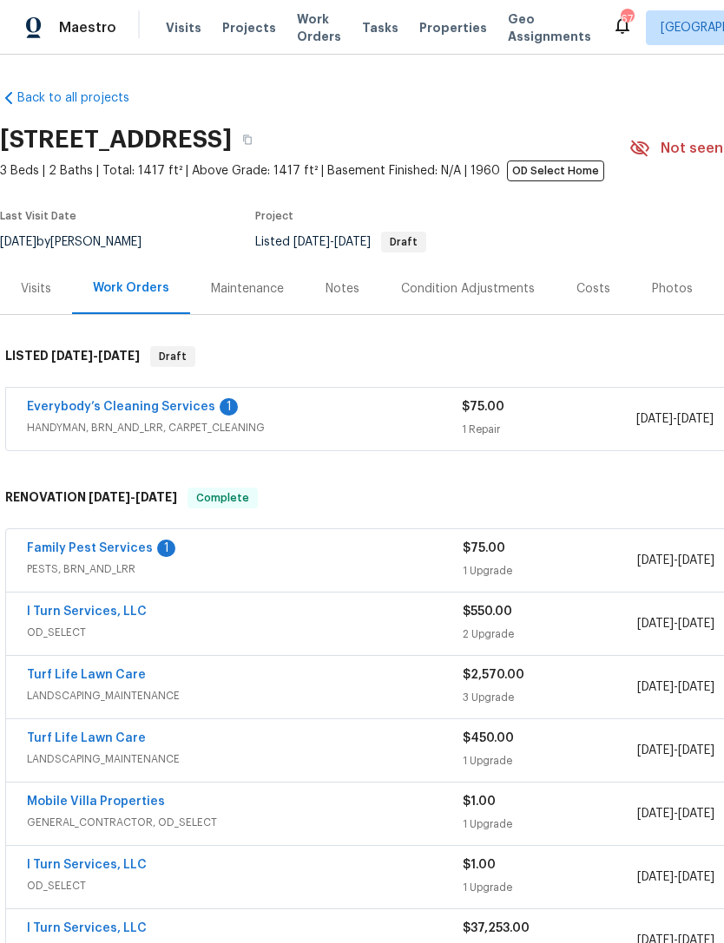
click at [43, 409] on link "Everybody’s Cleaning Services" at bounding box center [121, 407] width 188 height 12
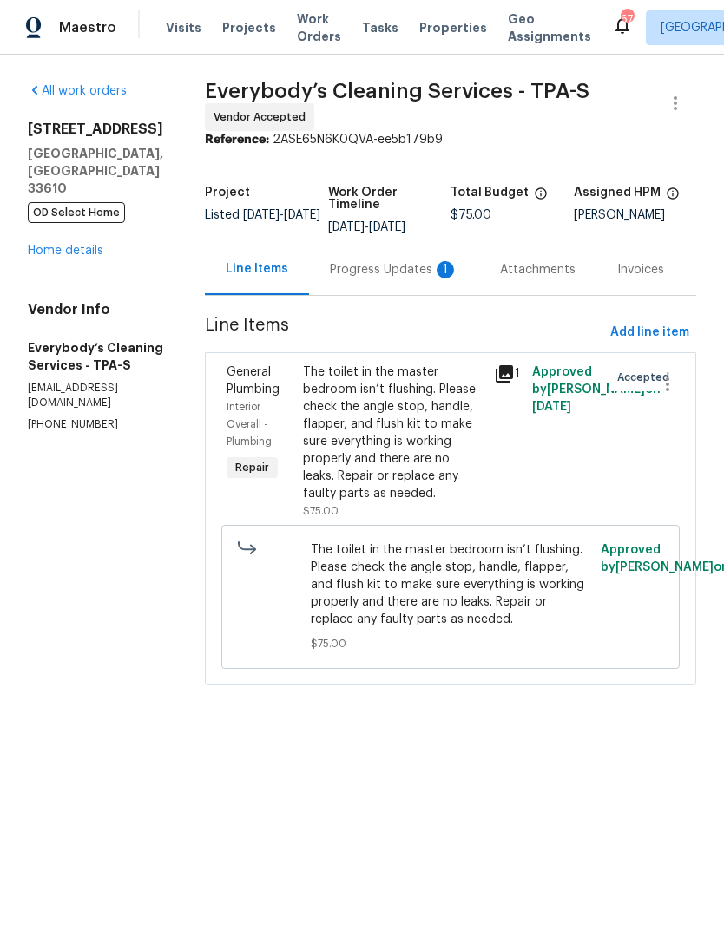
click at [46, 245] on link "Home details" at bounding box center [65, 251] width 75 height 12
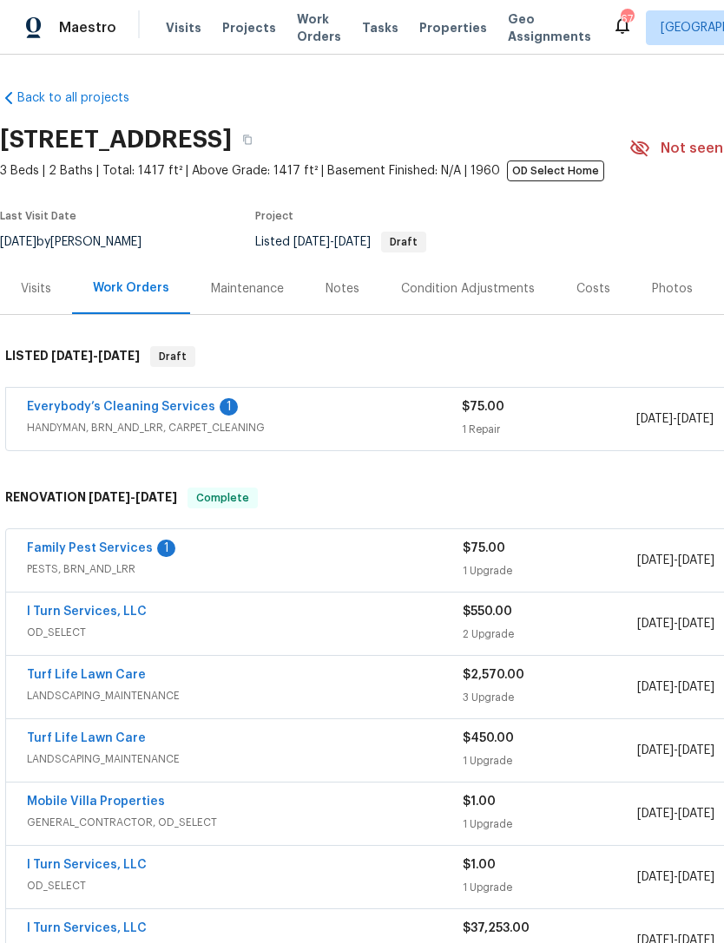
click at [62, 544] on link "Family Pest Services" at bounding box center [90, 548] width 126 height 12
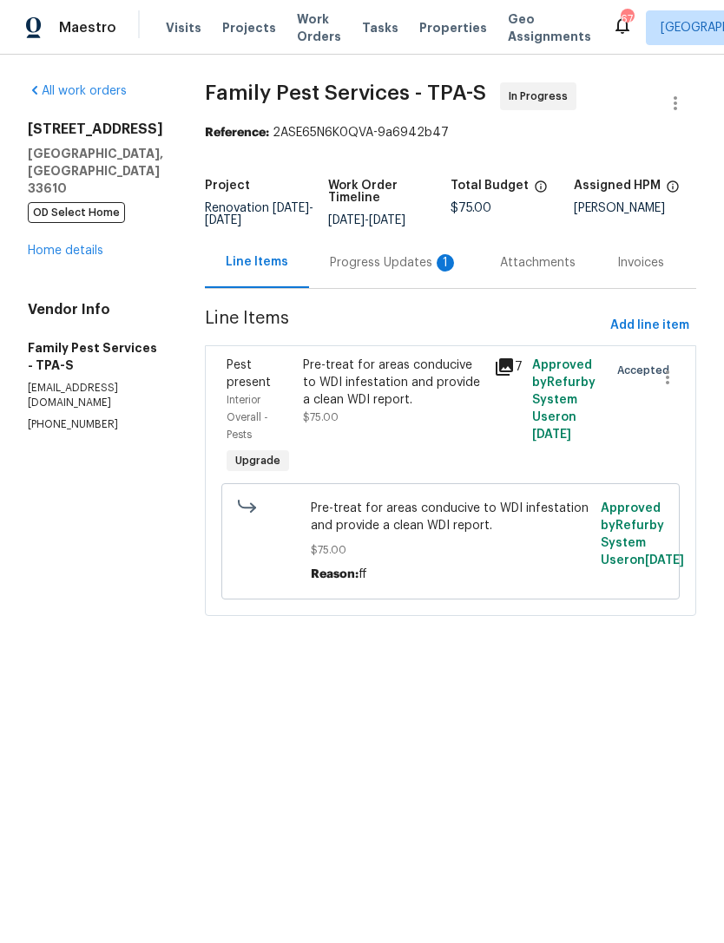
click at [412, 274] on div "Progress Updates 1" at bounding box center [394, 262] width 170 height 51
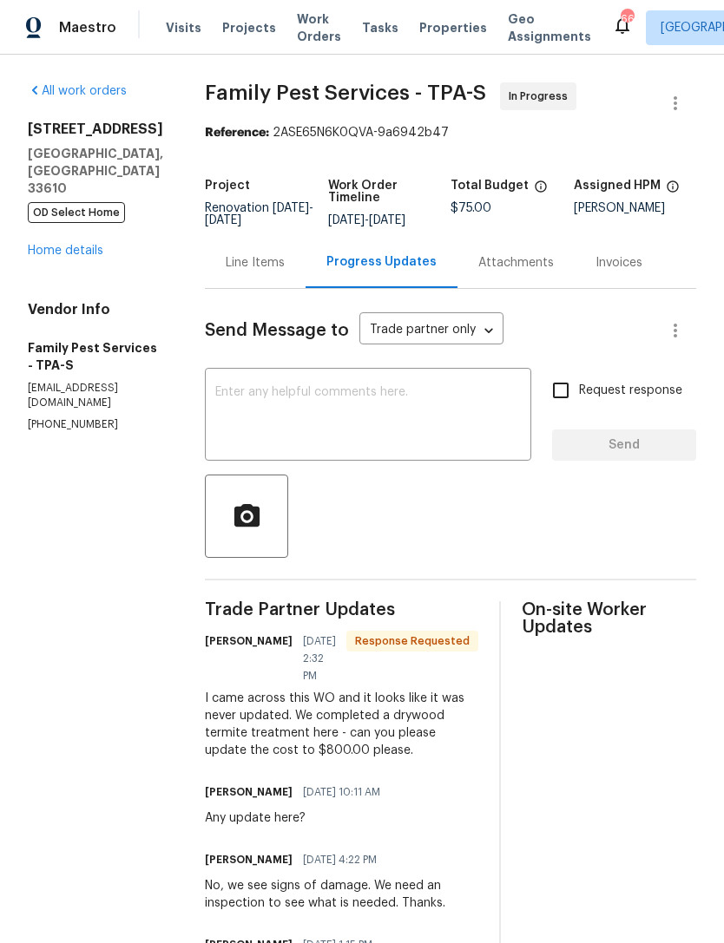
click at [45, 245] on link "Home details" at bounding box center [65, 251] width 75 height 12
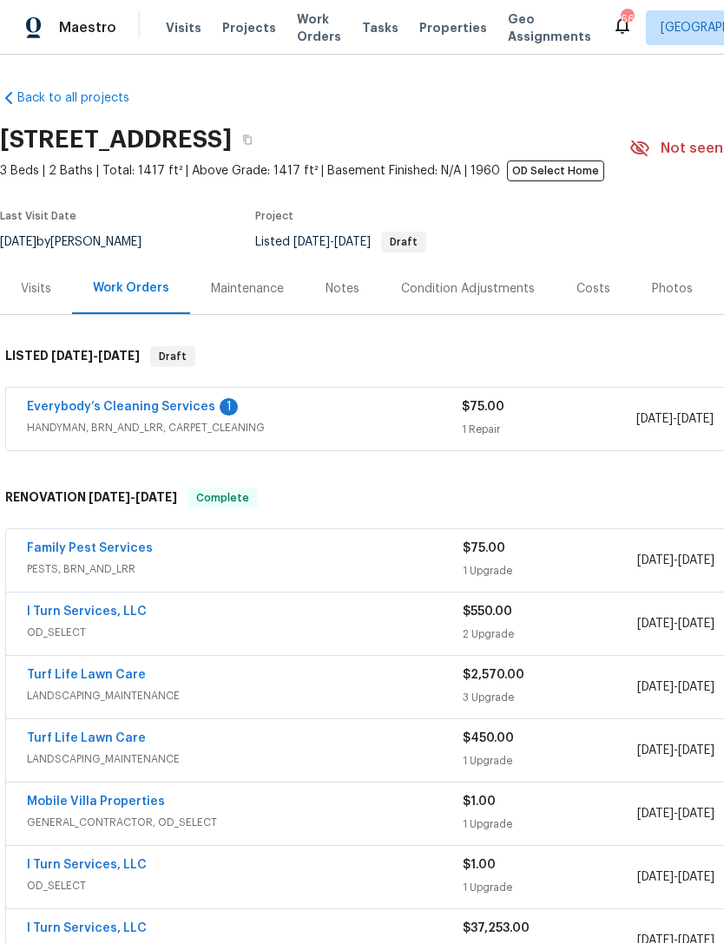
click at [48, 549] on link "Family Pest Services" at bounding box center [90, 548] width 126 height 12
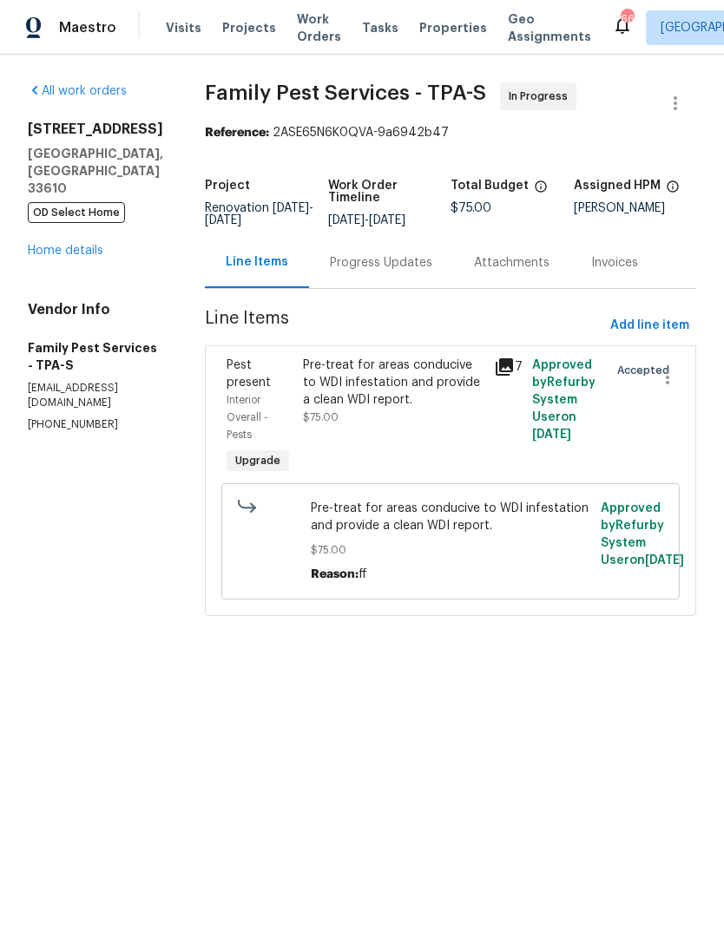
click at [398, 256] on div "Progress Updates" at bounding box center [381, 262] width 102 height 17
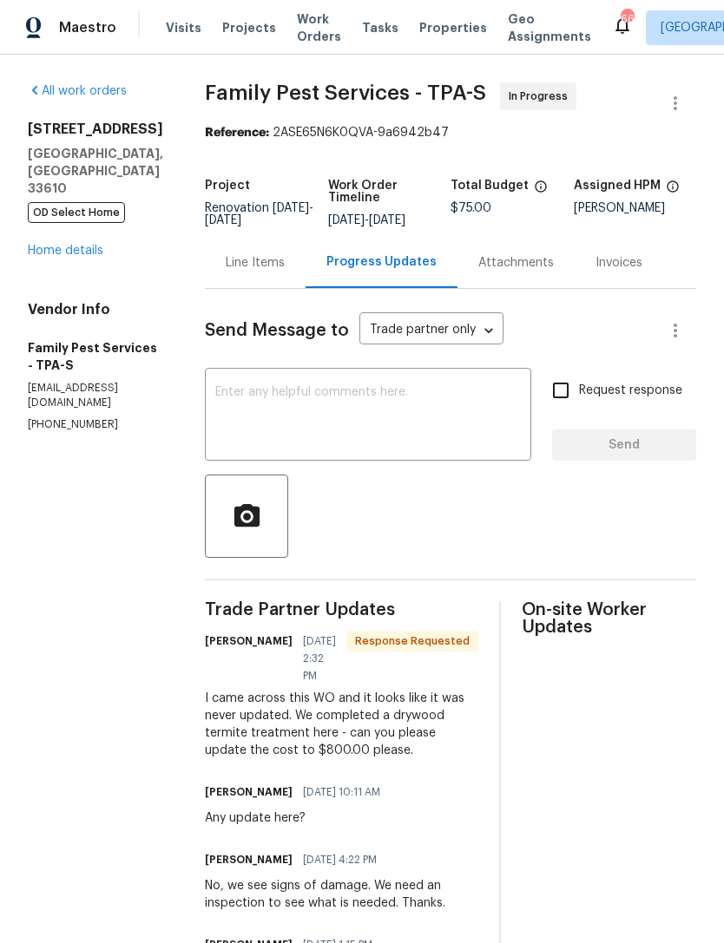
click at [240, 257] on div "Line Items" at bounding box center [255, 262] width 59 height 17
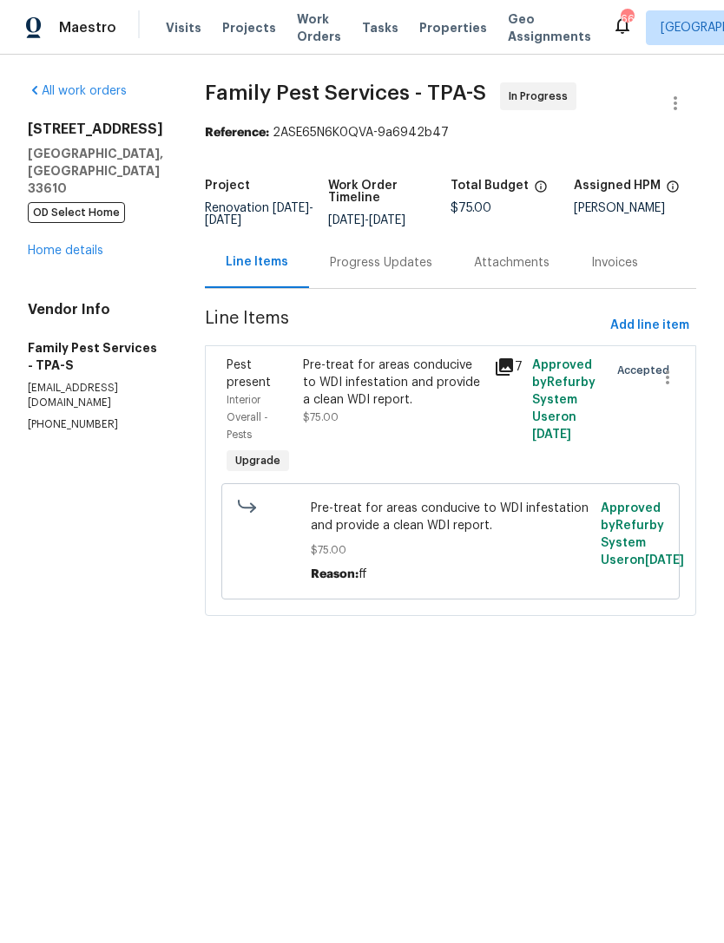
click at [413, 416] on div "Pre-treat for areas conducive to WDI infestation and provide a clean WDI report…" at bounding box center [393, 391] width 180 height 69
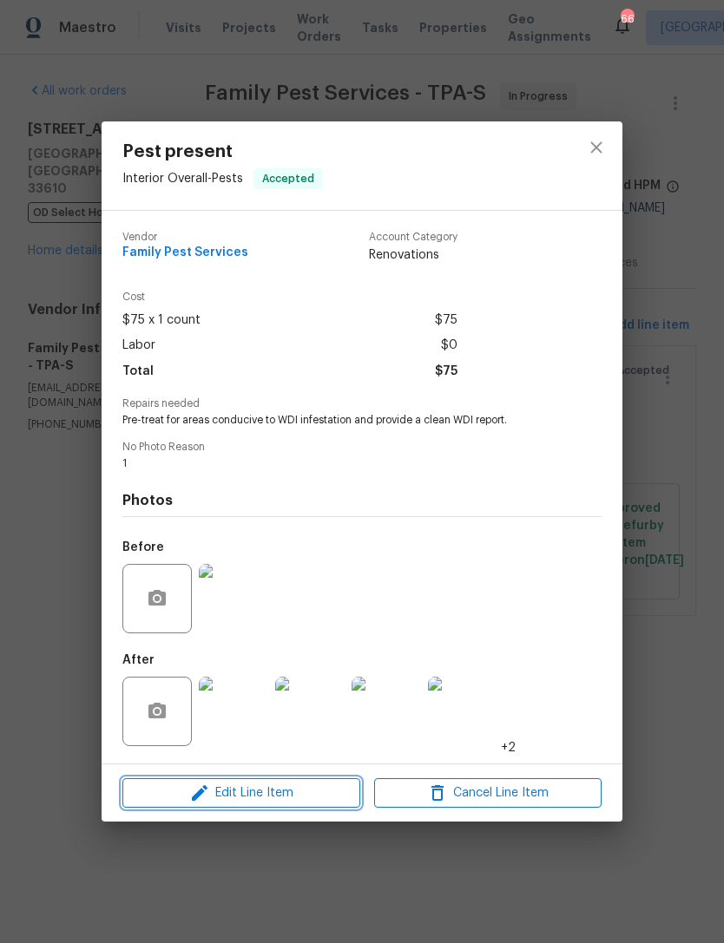
click at [297, 802] on span "Edit Line Item" at bounding box center [241, 794] width 227 height 22
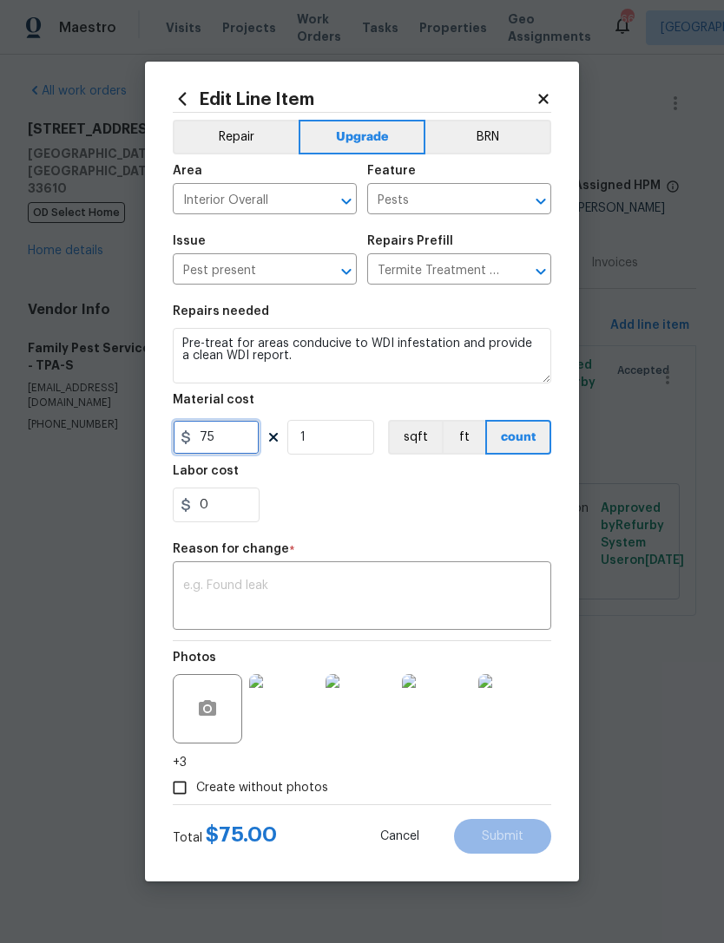
click at [236, 449] on input "75" at bounding box center [216, 437] width 87 height 35
type input "800"
click at [476, 616] on textarea at bounding box center [361, 598] width 357 height 36
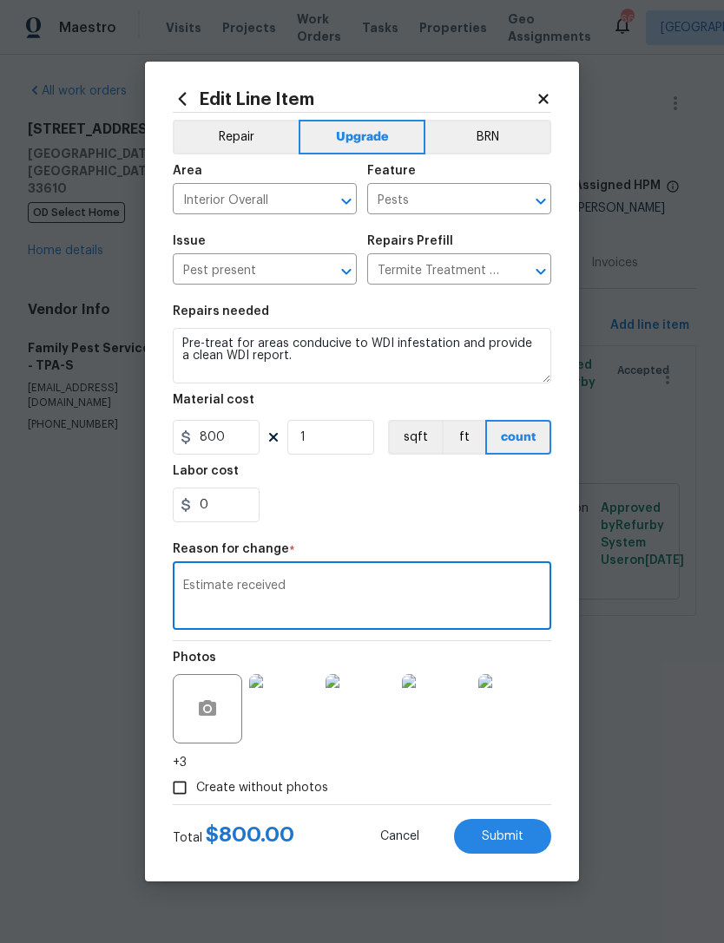
type textarea "Estimate received"
click at [489, 511] on div "0" at bounding box center [362, 505] width 378 height 35
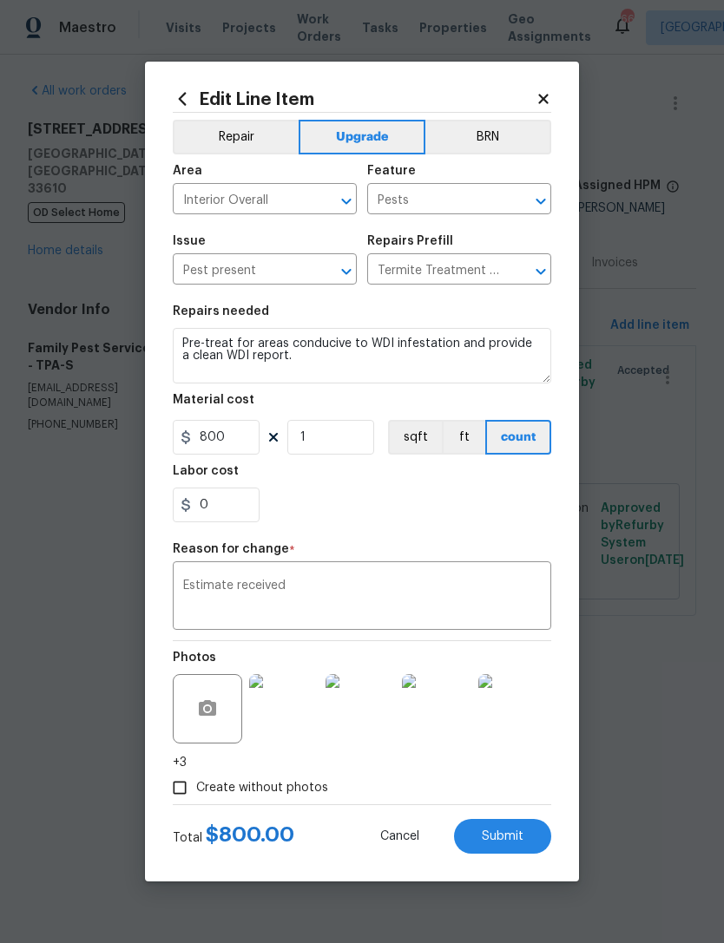
click at [526, 838] on button "Submit" at bounding box center [502, 836] width 97 height 35
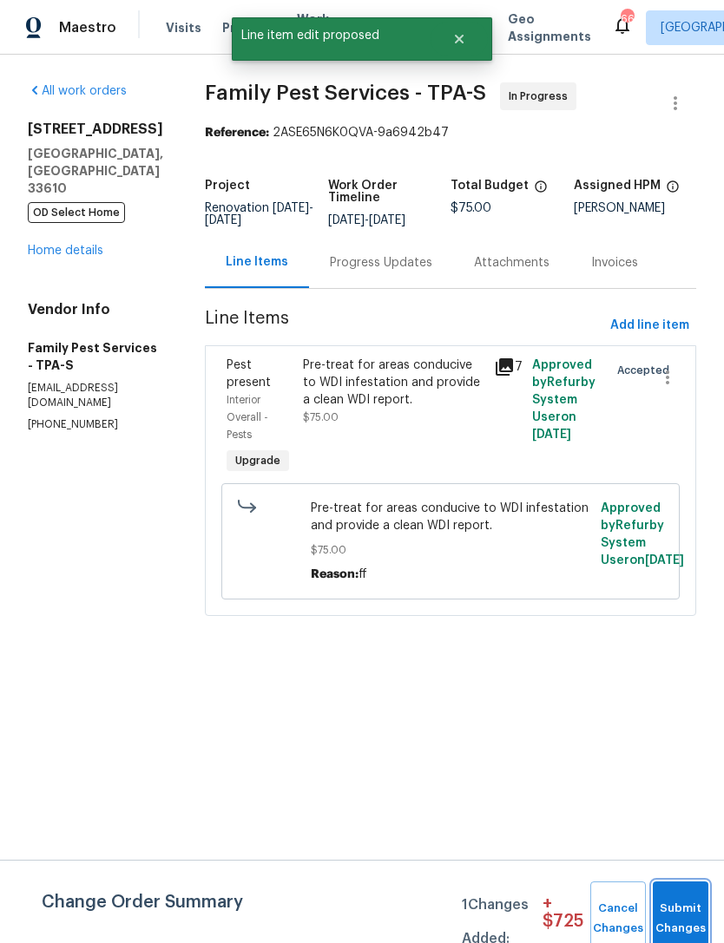
click at [682, 903] on button "Submit Changes" at bounding box center [680, 918] width 56 height 75
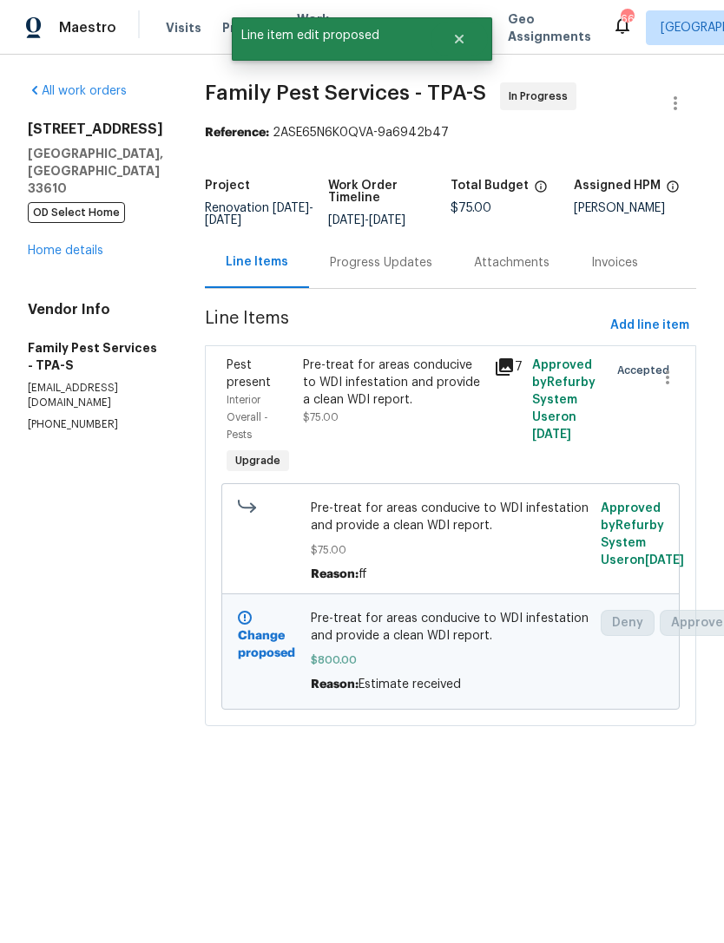
click at [53, 245] on link "Home details" at bounding box center [65, 251] width 75 height 12
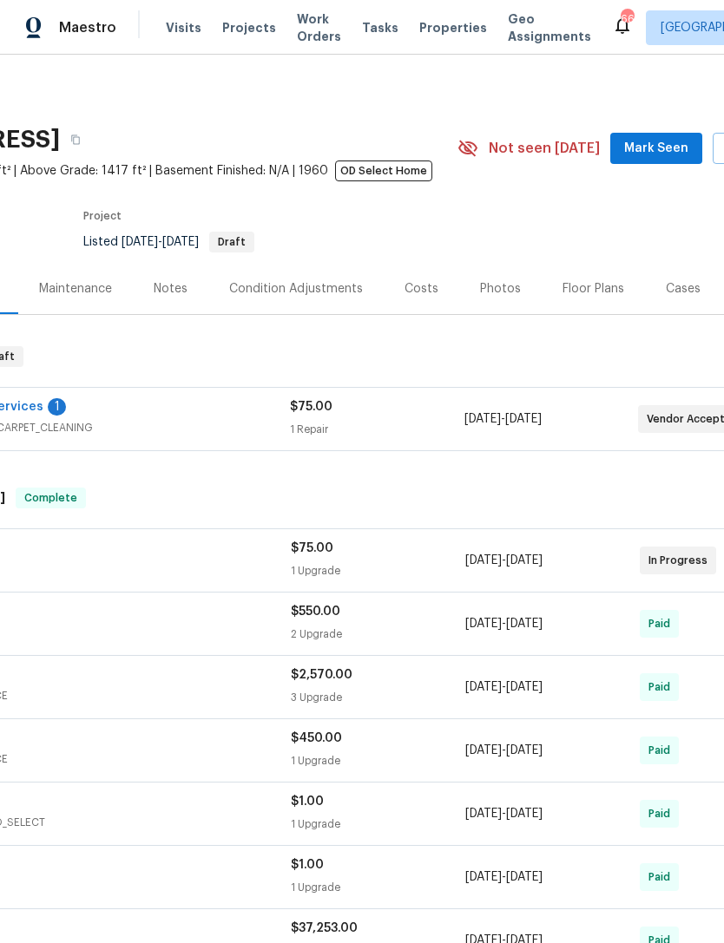
scroll to position [-2, 178]
